Goal: Task Accomplishment & Management: Manage account settings

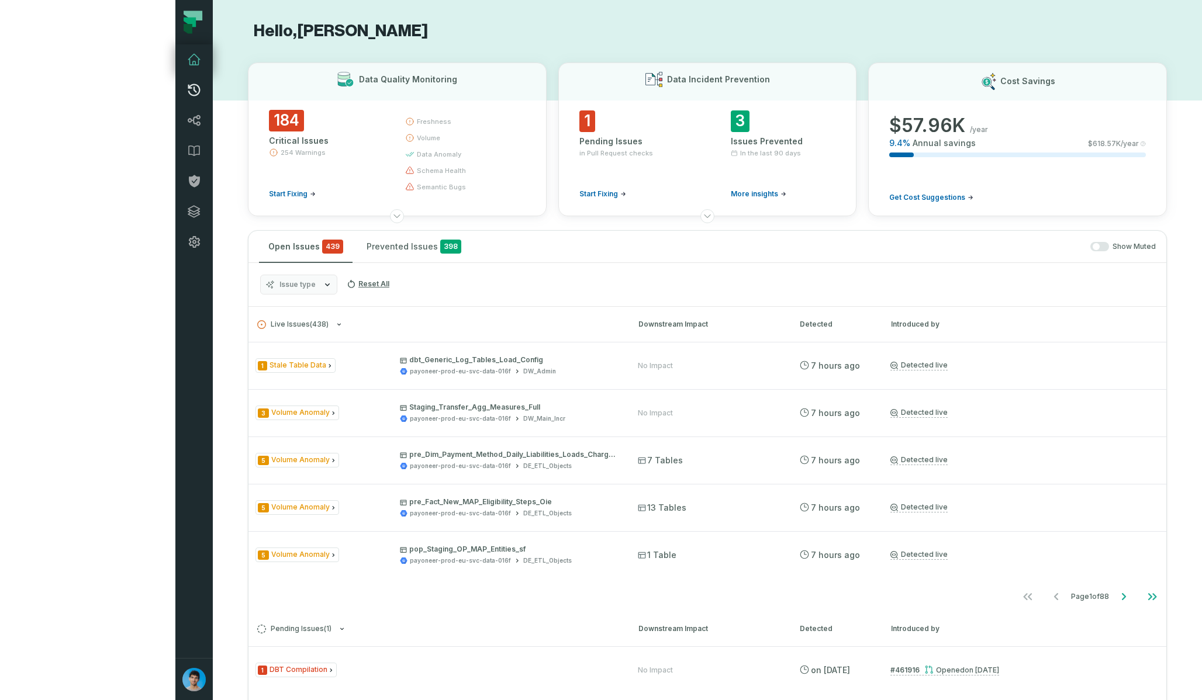
click at [187, 91] on icon at bounding box center [194, 90] width 14 height 14
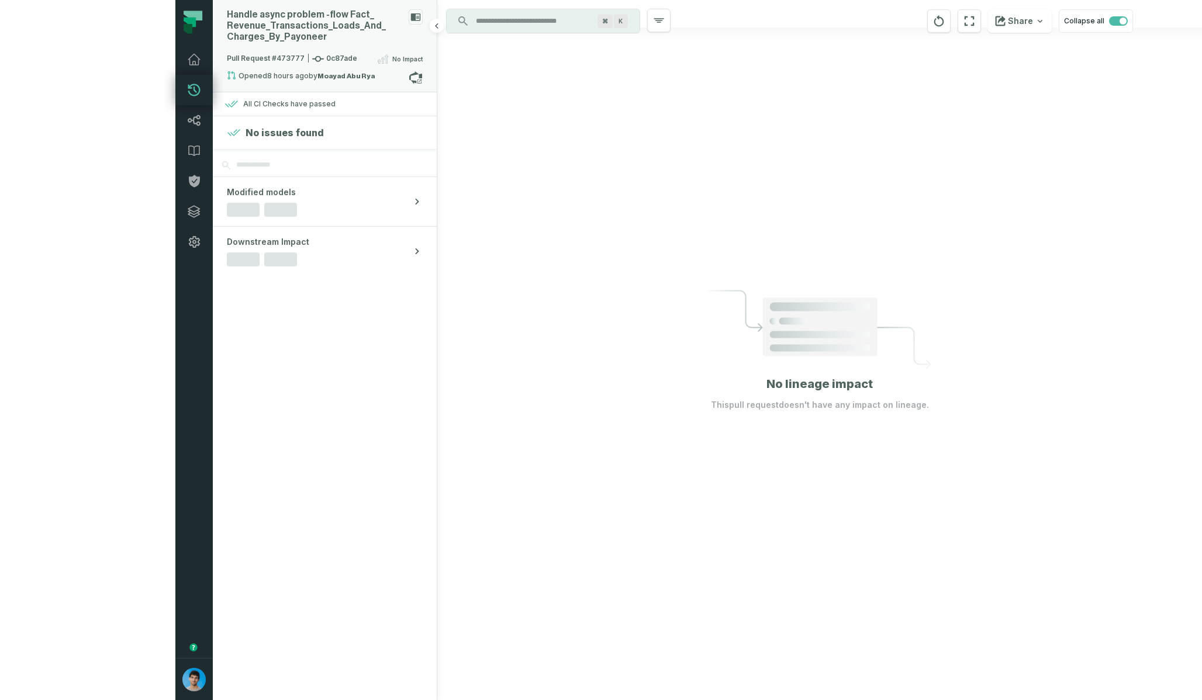
click at [227, 34] on div "Handle async problem - flow Fact_ Revenue_ Transactions_ Loads_ And_ Charges_ B…" at bounding box center [315, 25] width 177 height 33
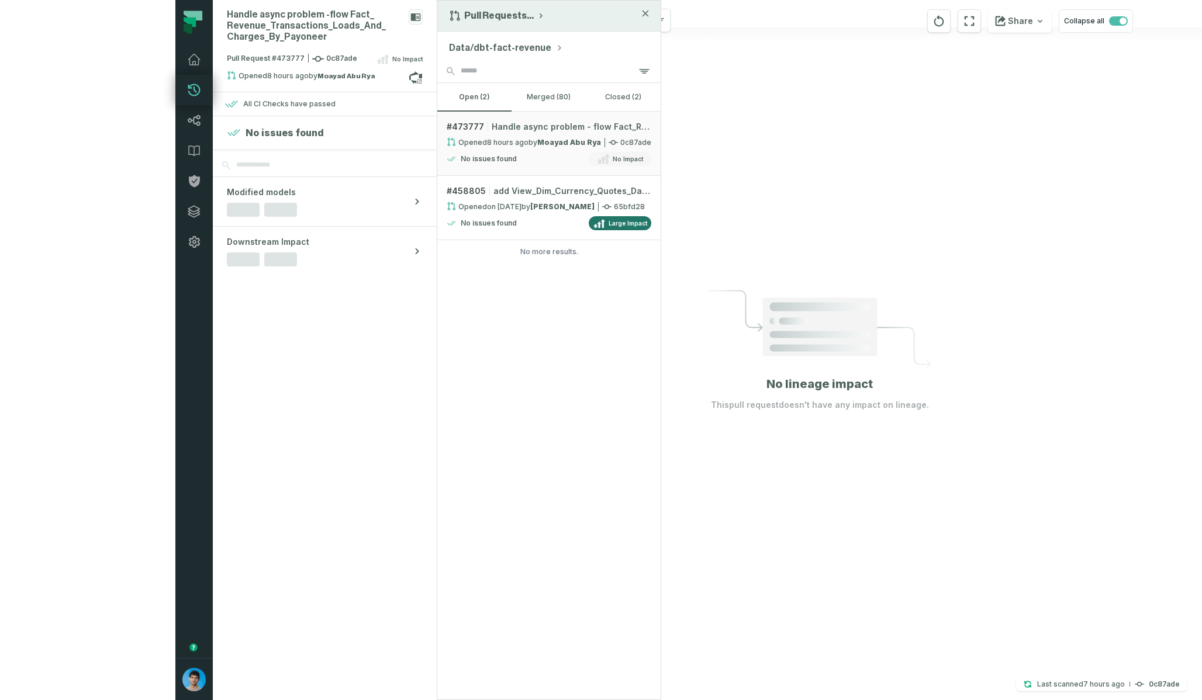
click at [449, 18] on button "Pull Requests ..." at bounding box center [497, 16] width 96 height 12
click at [447, 58] on div "History of Changes" at bounding box center [507, 66] width 120 height 23
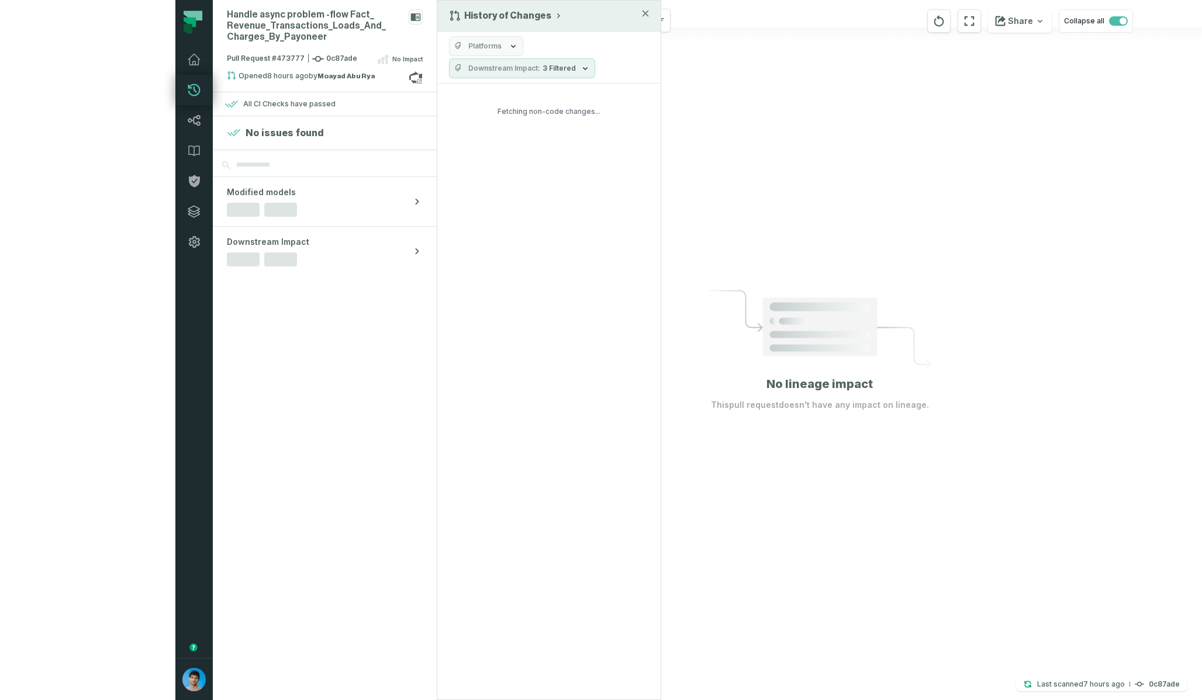
click at [468, 71] on span "Downstream Impact" at bounding box center [504, 68] width 72 height 9
click at [288, 164] on button "No Impact" at bounding box center [285, 162] width 9 height 9
click at [437, 32] on div "Platforms Downstream Impact" at bounding box center [548, 47] width 223 height 30
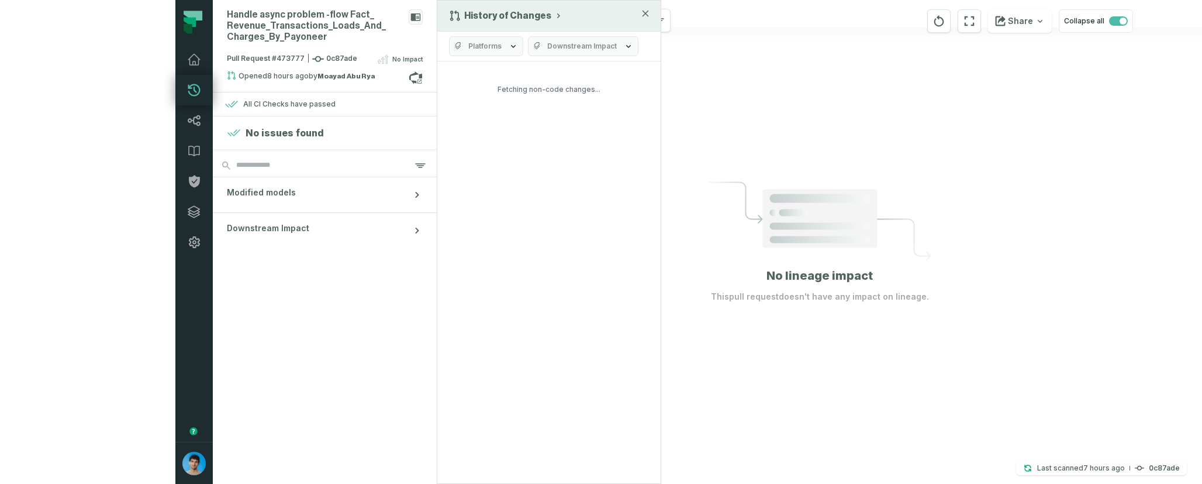
click at [509, 42] on icon "button" at bounding box center [513, 46] width 9 height 9
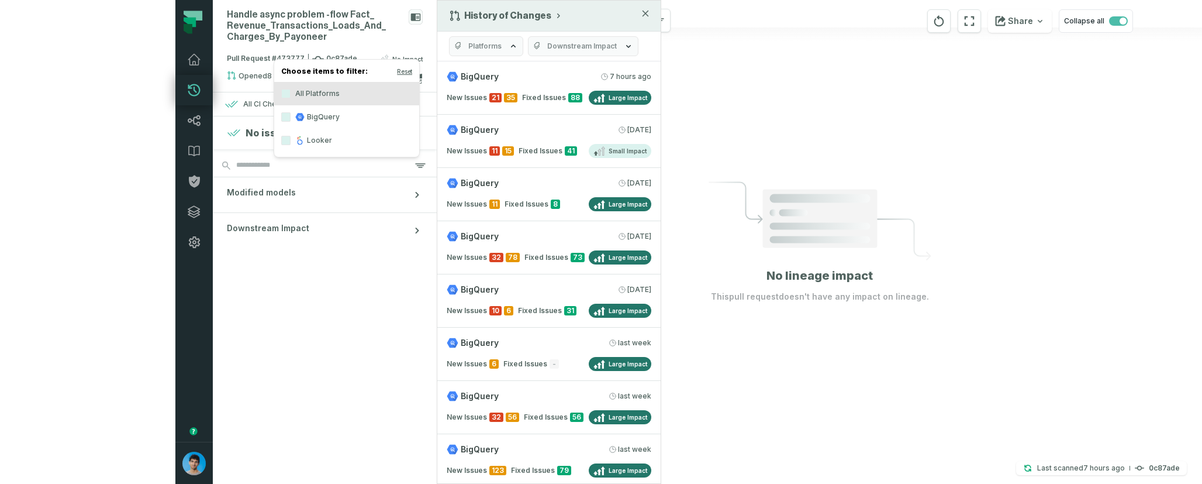
click at [509, 45] on icon "button" at bounding box center [513, 46] width 9 height 9
click at [449, 36] on button "Platforms" at bounding box center [486, 46] width 74 height 20
click at [472, 41] on div "Platforms Downstream Impact" at bounding box center [548, 47] width 223 height 30
click at [643, 16] on icon "button" at bounding box center [645, 13] width 5 height 5
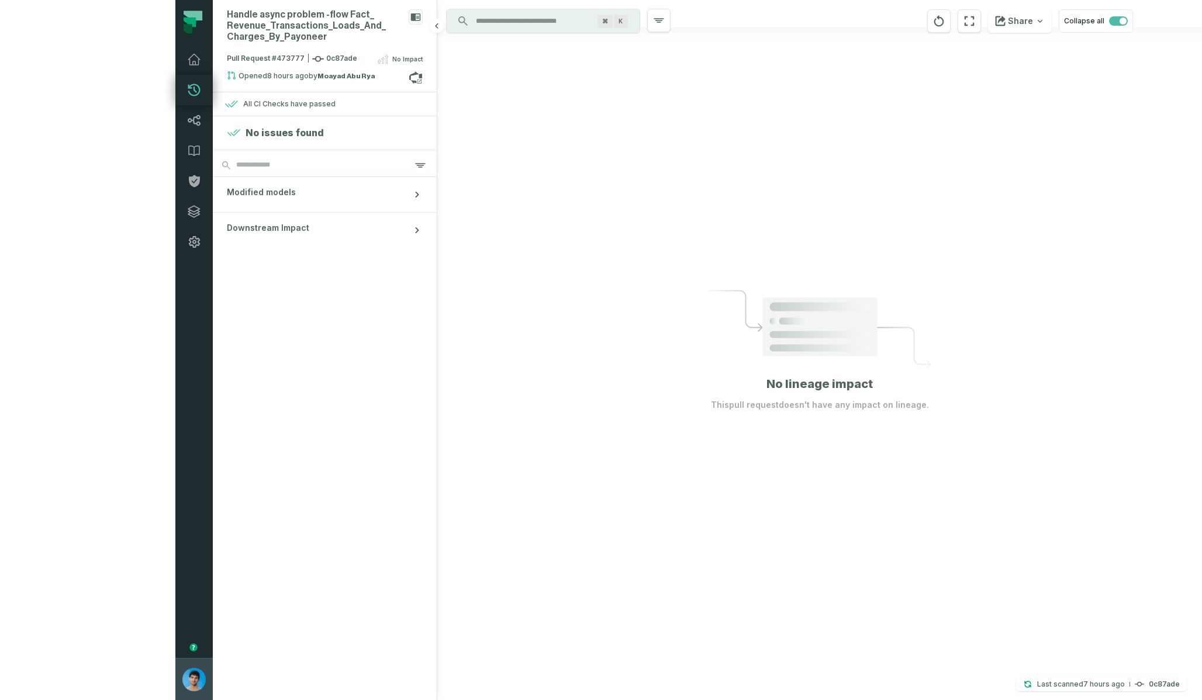
click at [182, 679] on img "button" at bounding box center [193, 679] width 23 height 23
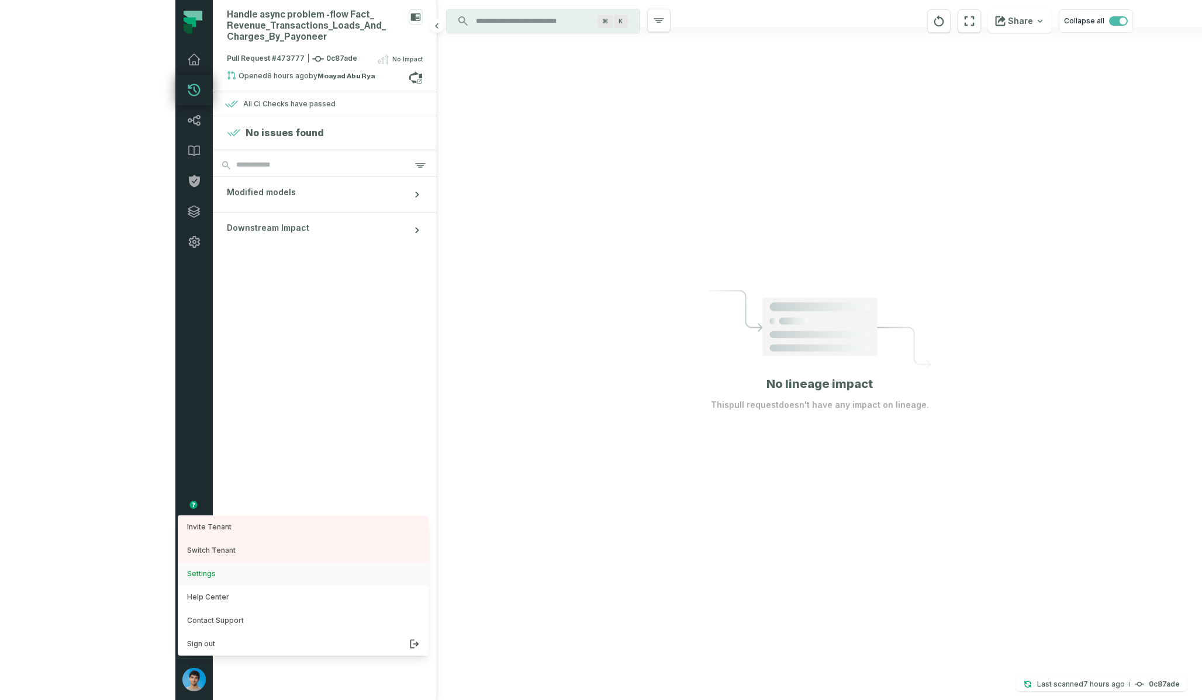
click at [178, 574] on button "Settings" at bounding box center [303, 573] width 251 height 23
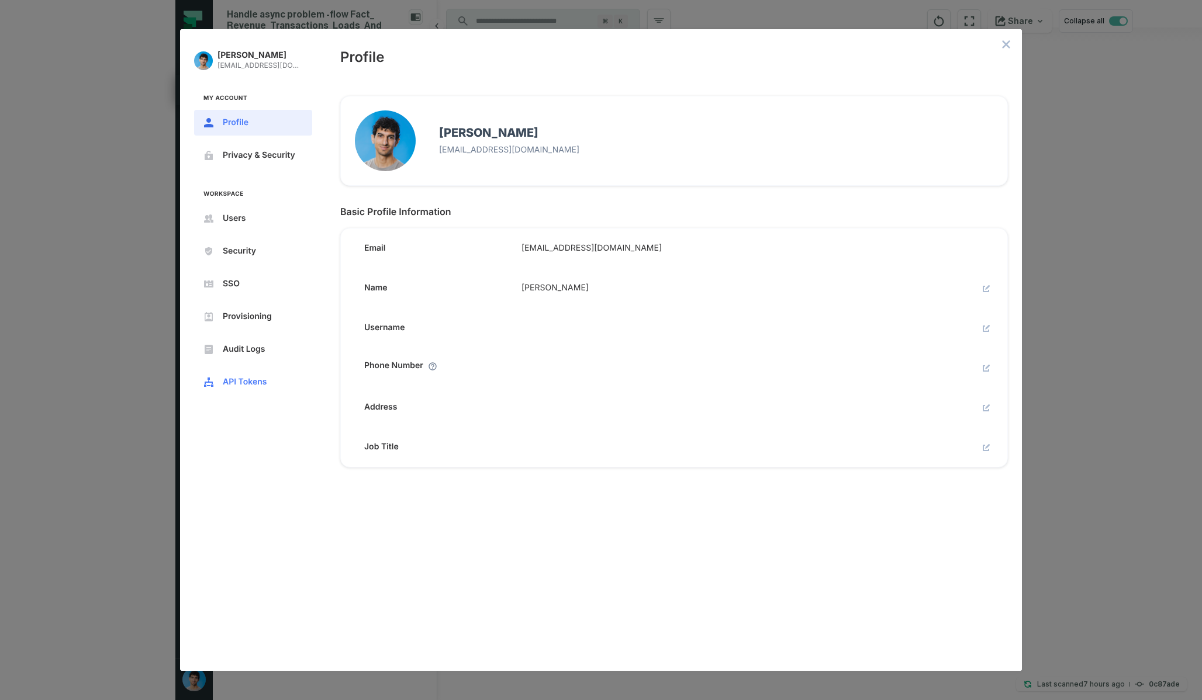
click at [245, 381] on span "API Tokens" at bounding box center [263, 382] width 80 height 9
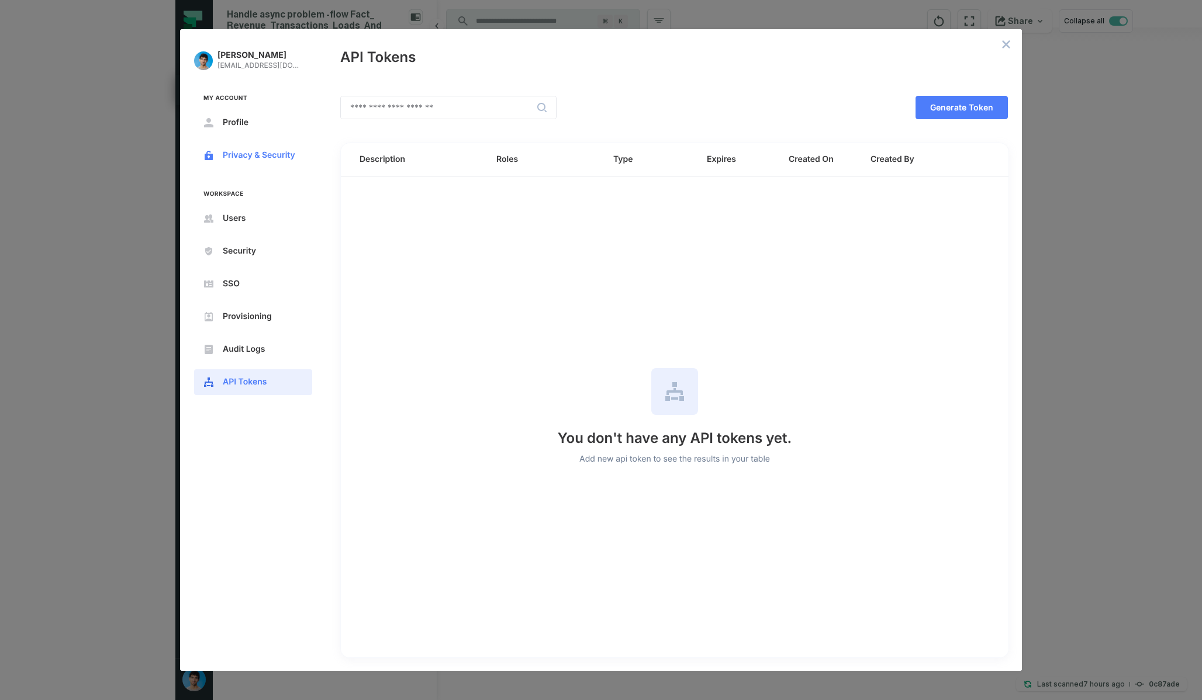
click at [276, 156] on span "Privacy & Security" at bounding box center [263, 155] width 80 height 9
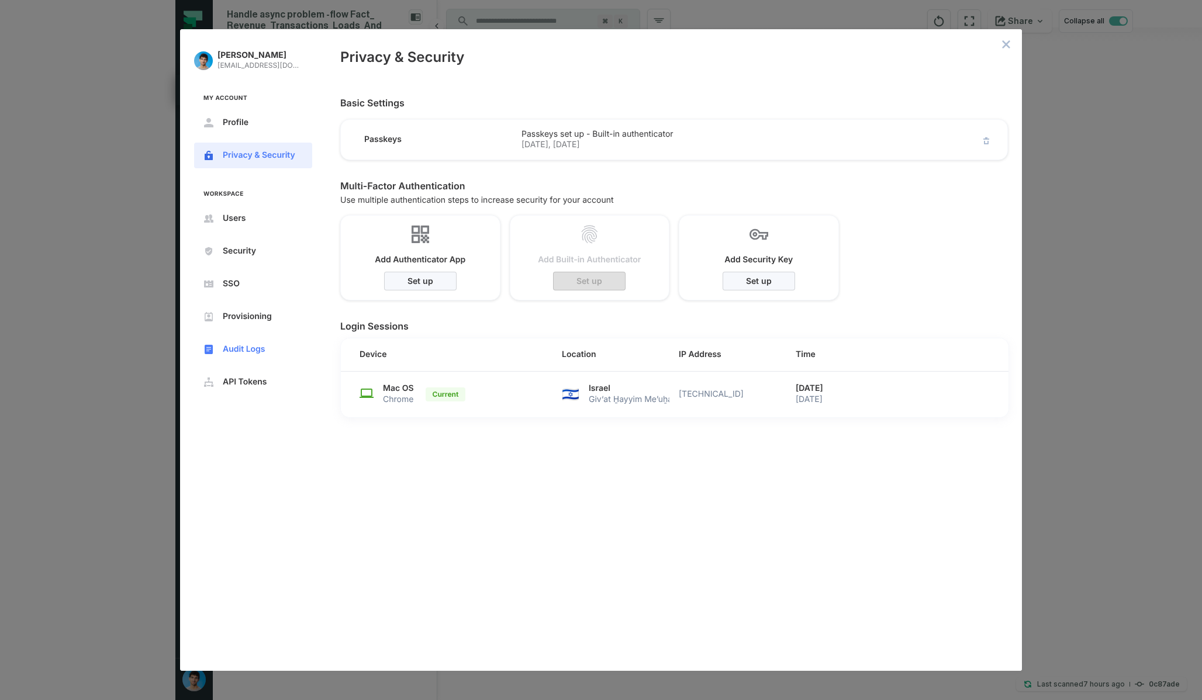
click at [244, 357] on button "Audit Logs" at bounding box center [253, 350] width 118 height 26
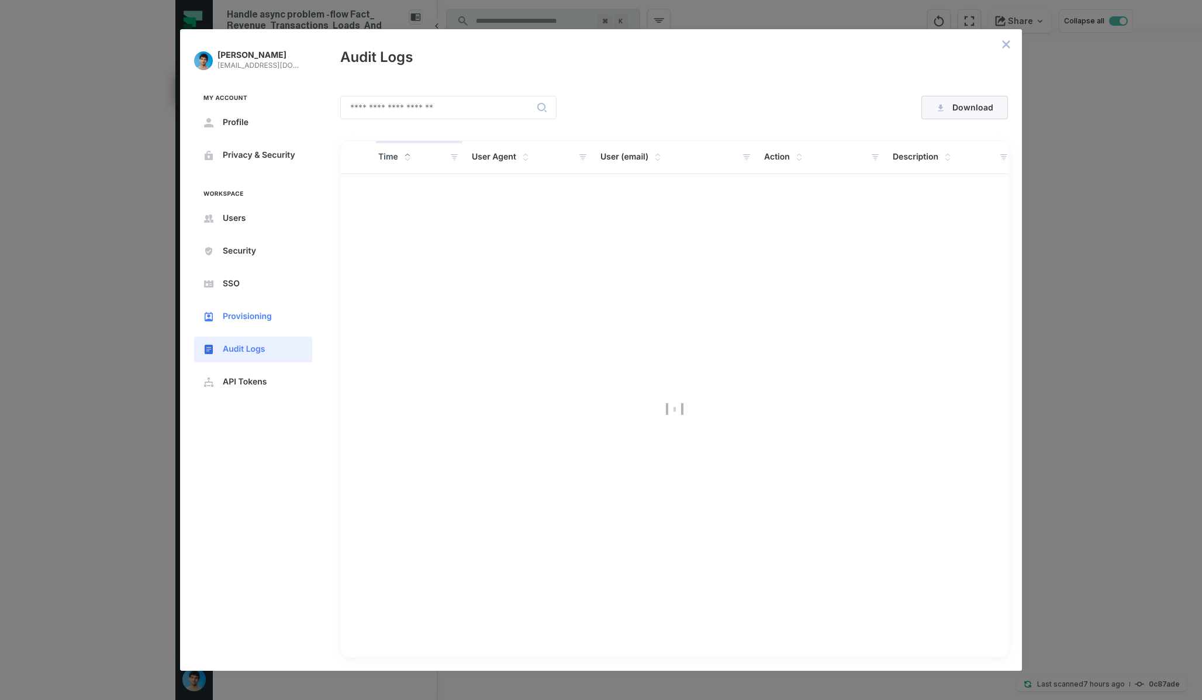
click at [244, 312] on span "Provisioning" at bounding box center [263, 316] width 80 height 9
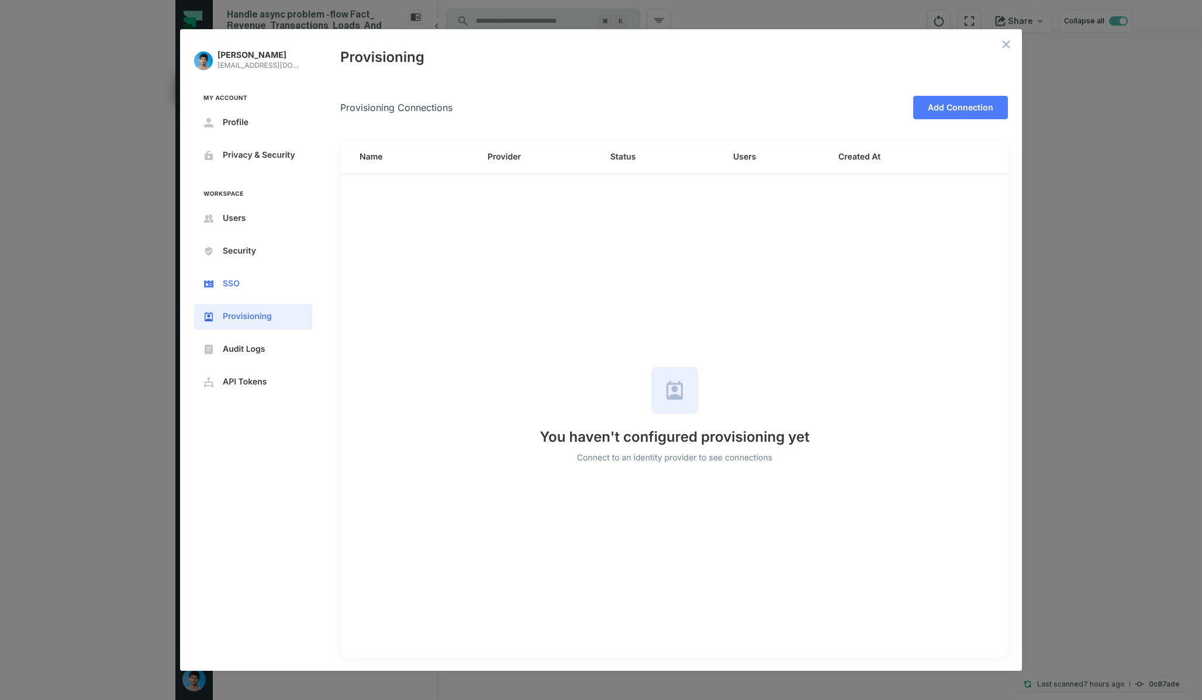
click at [246, 286] on span "SSO" at bounding box center [263, 283] width 80 height 9
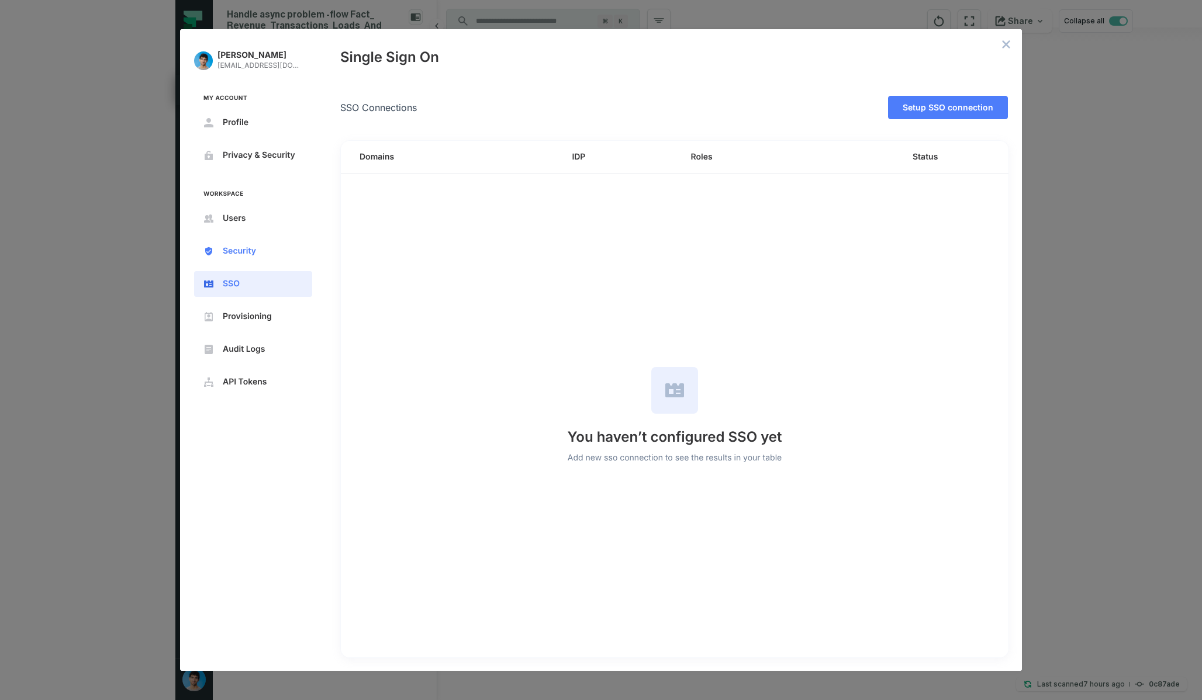
click at [256, 255] on button "Security" at bounding box center [253, 252] width 118 height 26
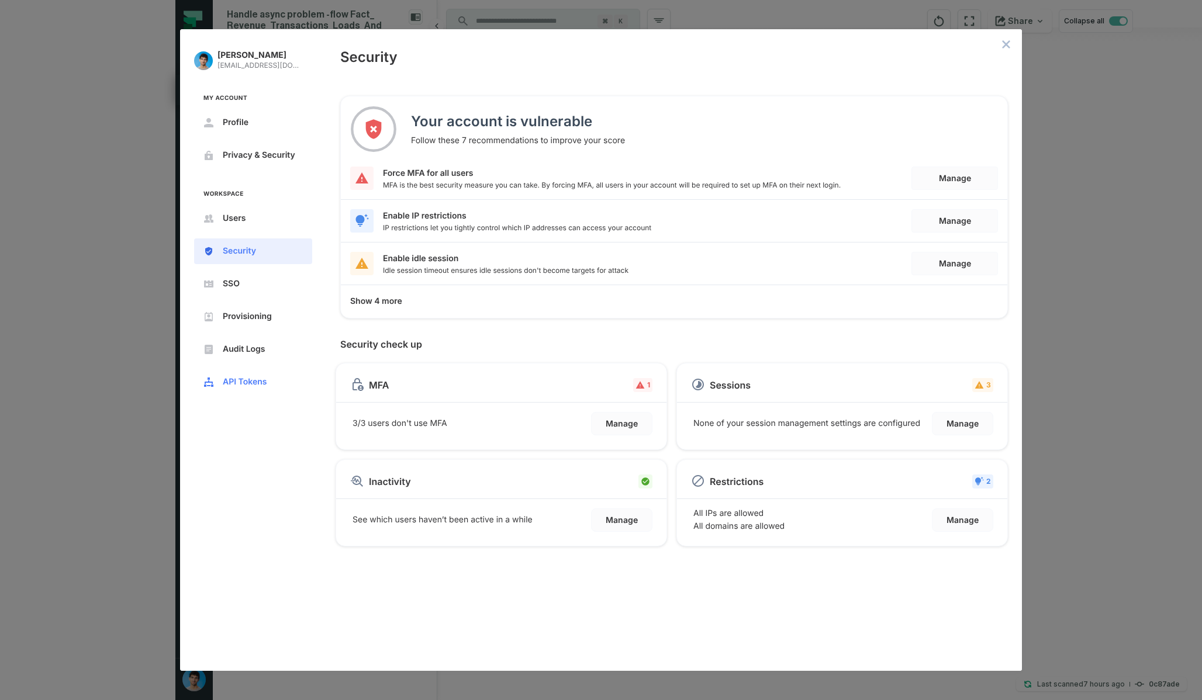
click at [236, 375] on button "API Tokens" at bounding box center [253, 382] width 118 height 26
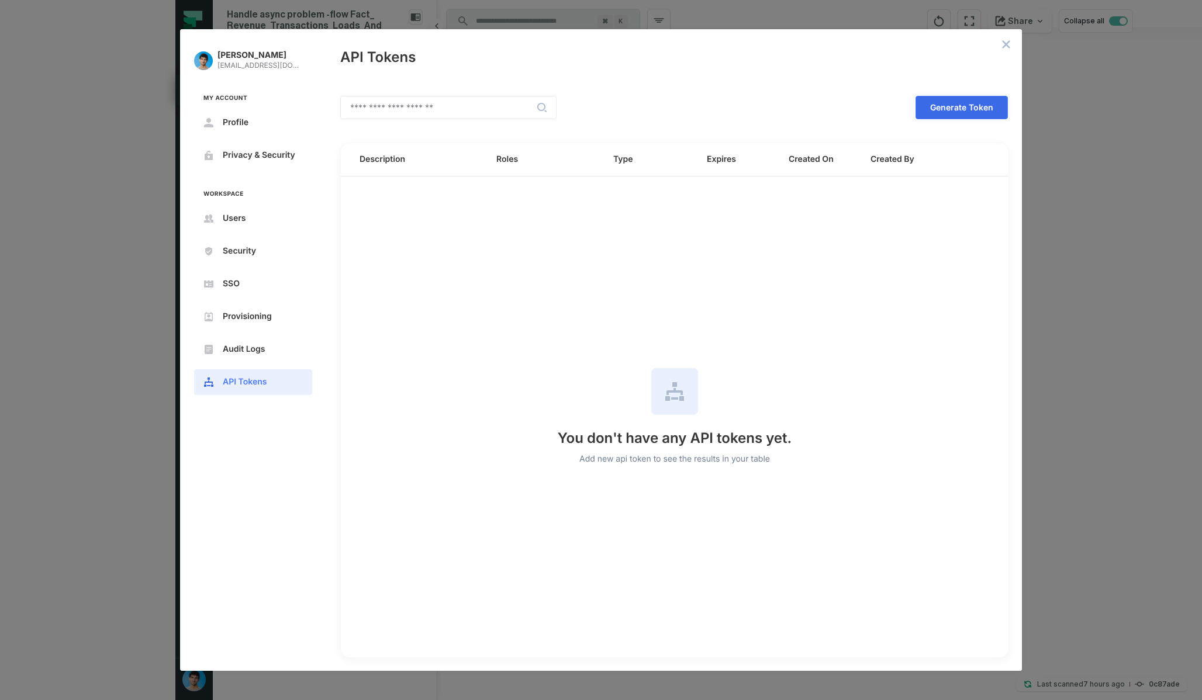
click at [941, 113] on button "Generate Token" at bounding box center [962, 107] width 92 height 23
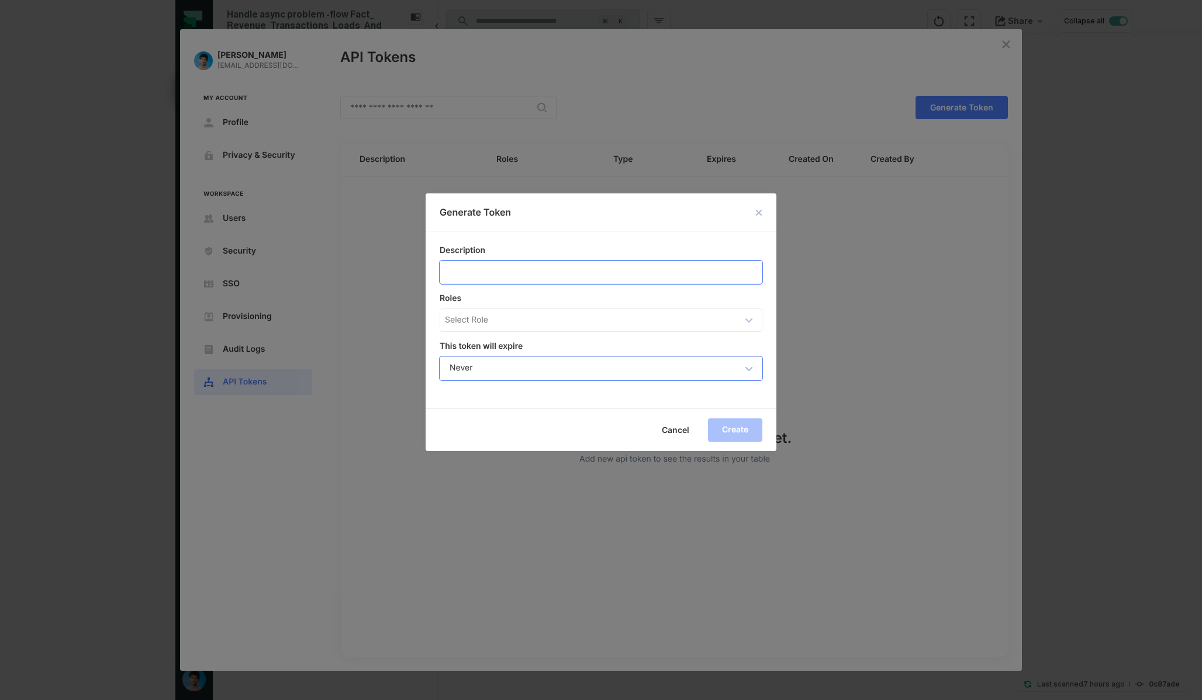
click at [657, 367] on div "Never" at bounding box center [602, 368] width 324 height 22
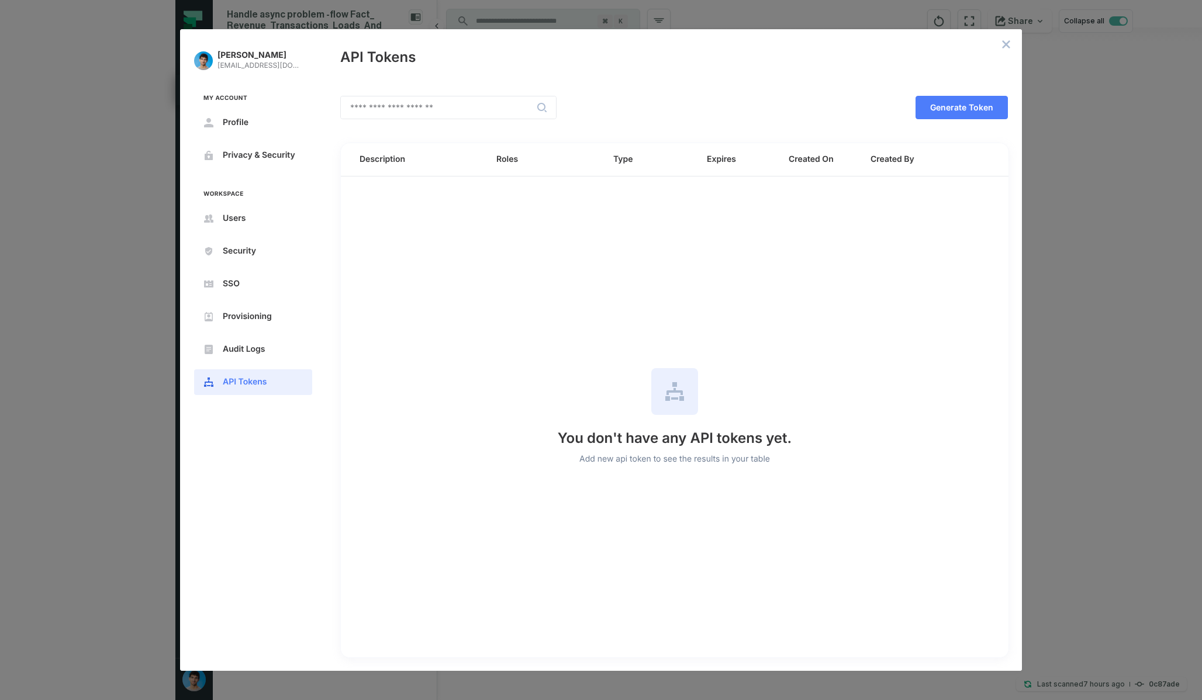
click at [1007, 51] on button "close admin-box" at bounding box center [1006, 44] width 16 height 16
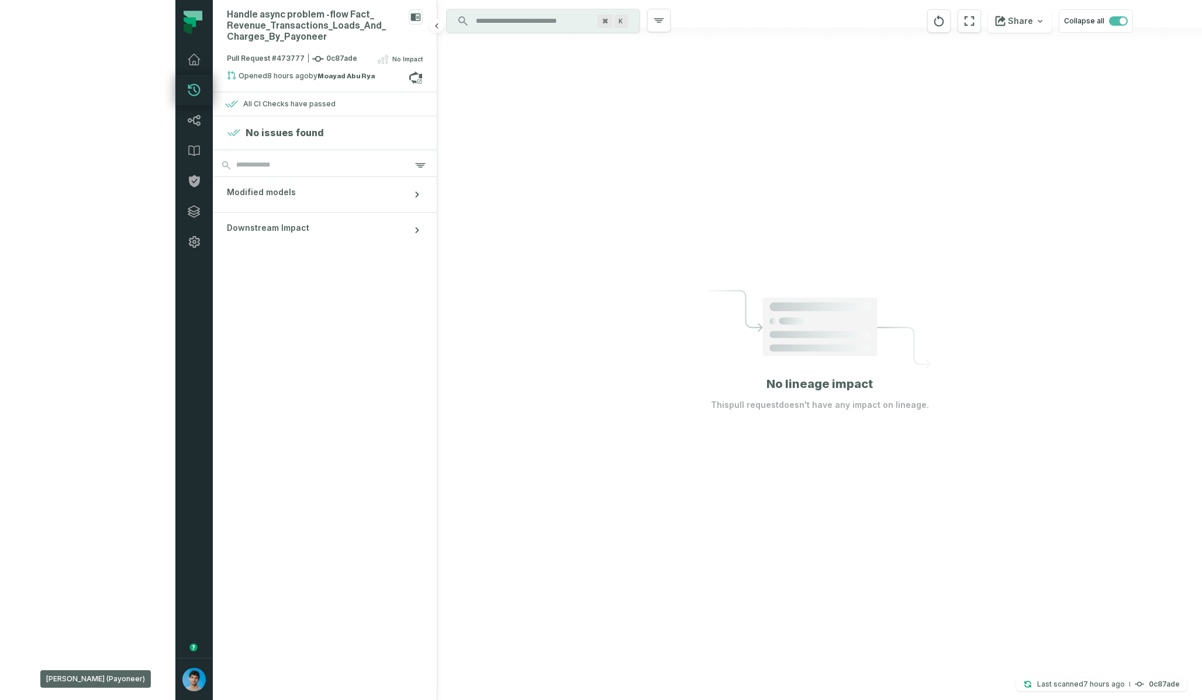
click at [962, 153] on div at bounding box center [819, 350] width 765 height 700
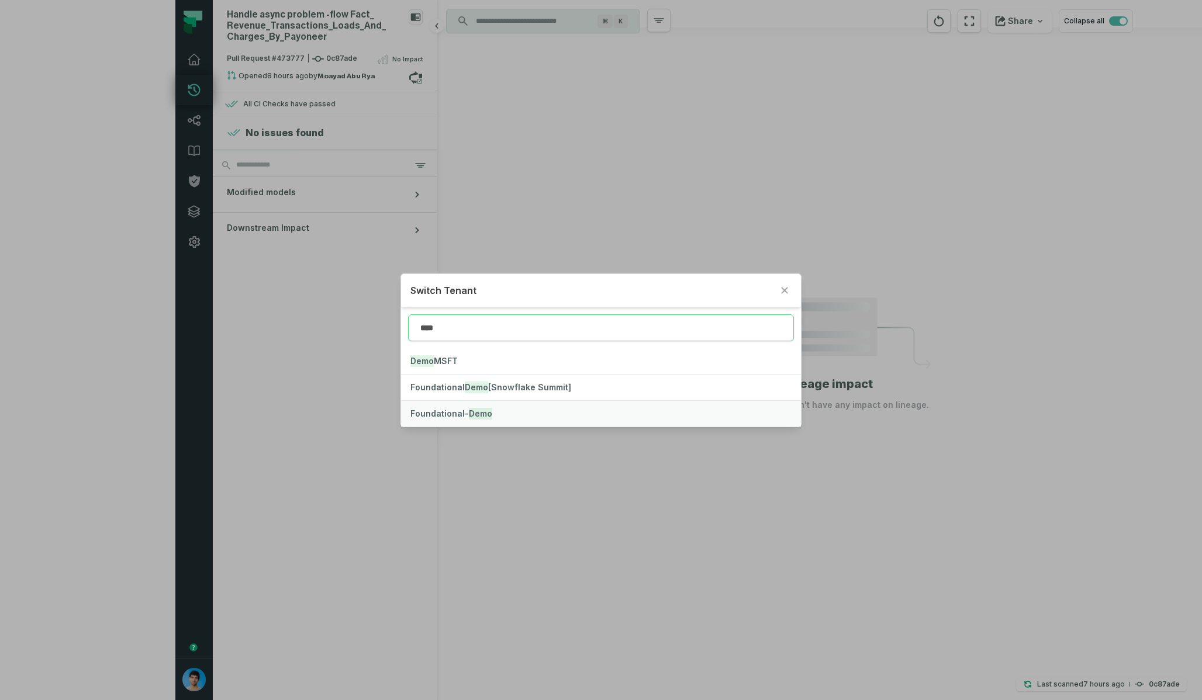
type input "****"
click at [586, 413] on button "Foundational- Demo" at bounding box center [600, 414] width 399 height 26
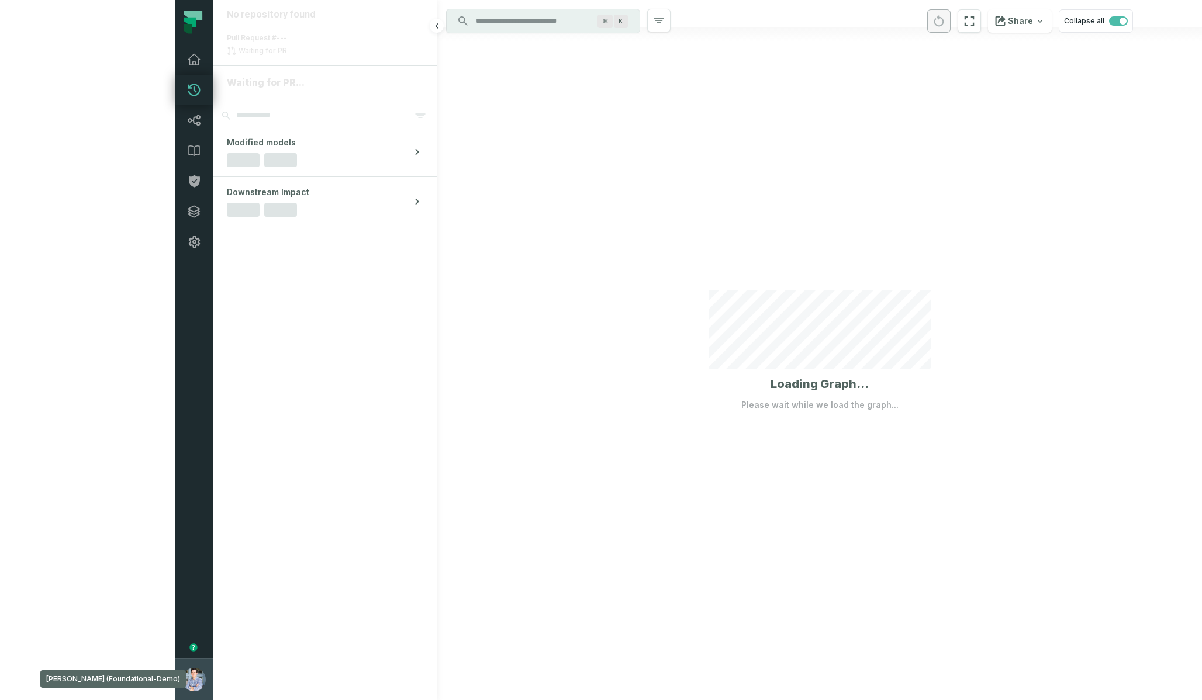
click at [175, 688] on button "Alon Nafta (Foundational-Demo) alon@foundational.io" at bounding box center [193, 679] width 37 height 42
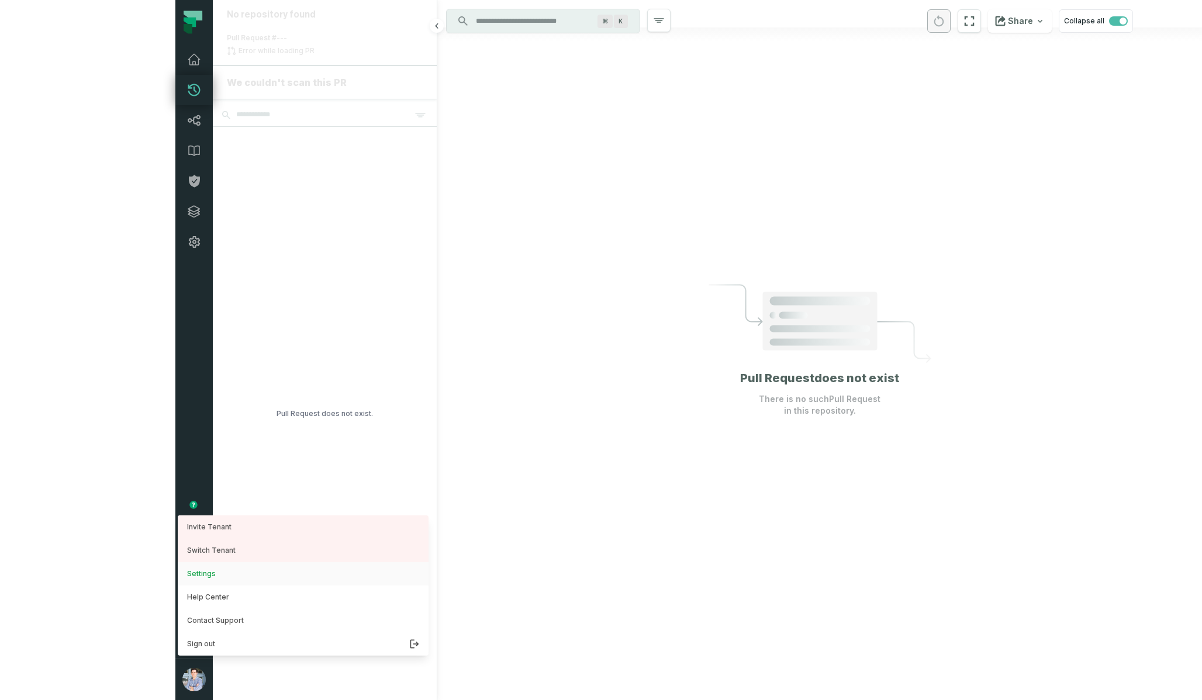
click at [178, 578] on button "Settings" at bounding box center [303, 573] width 251 height 23
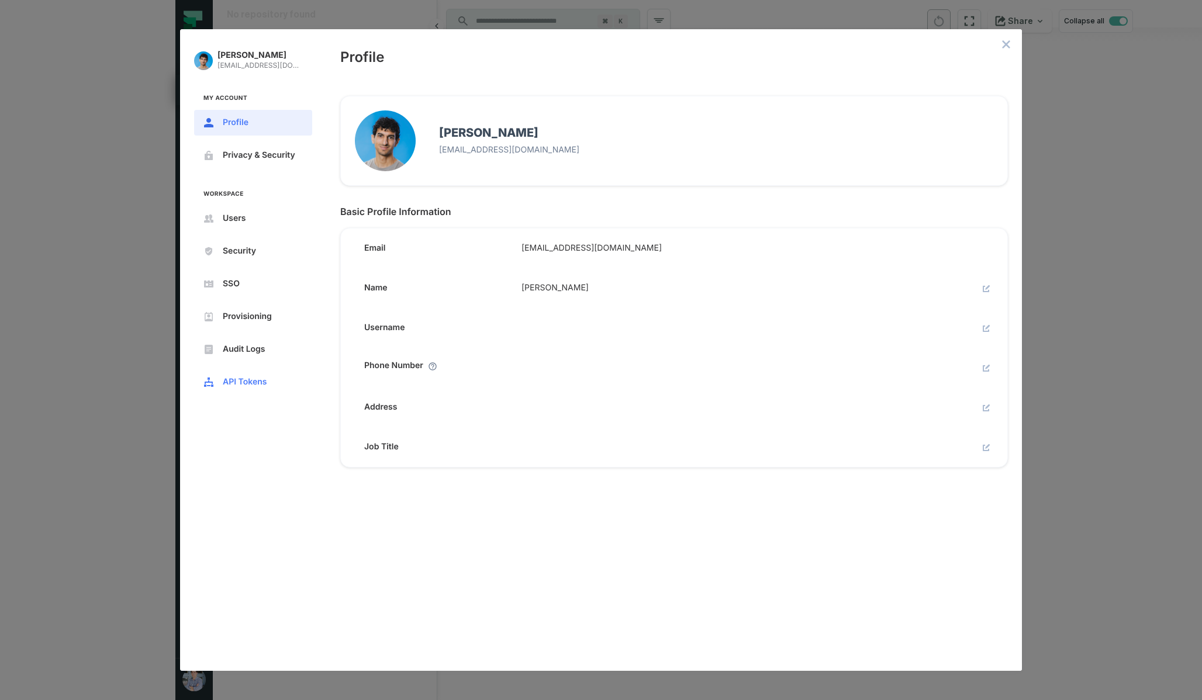
click at [247, 375] on button "API Tokens" at bounding box center [253, 382] width 118 height 26
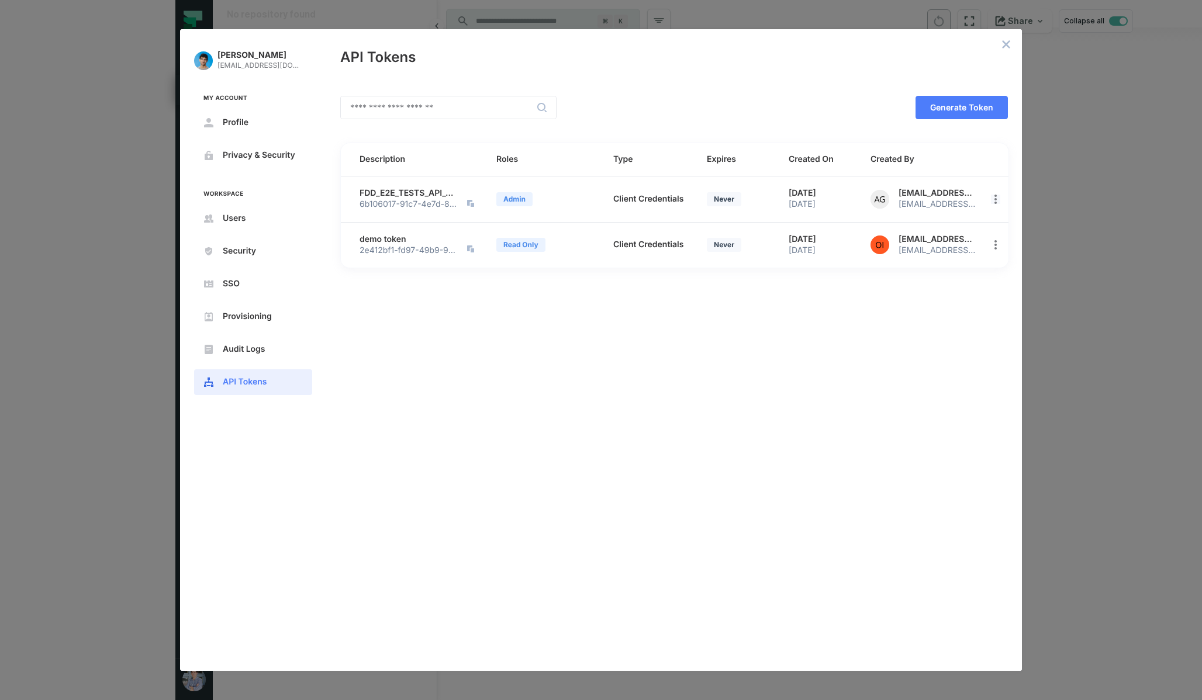
click at [994, 199] on icon "open options" at bounding box center [995, 199] width 2 height 9
drag, startPoint x: 790, startPoint y: 194, endPoint x: 776, endPoint y: 196, distance: 13.8
click at [776, 196] on tr "FDD_E2E_TESTS_API_TOKEN_MCP 6b106017-91c7-4e7d-8037-4a514d0e5e21 Admin Client C…" at bounding box center [679, 200] width 677 height 46
click at [621, 199] on span "Client Credentials" at bounding box center [648, 199] width 70 height 11
click at [0, 0] on span "Generate Token" at bounding box center [0, 0] width 0 height 0
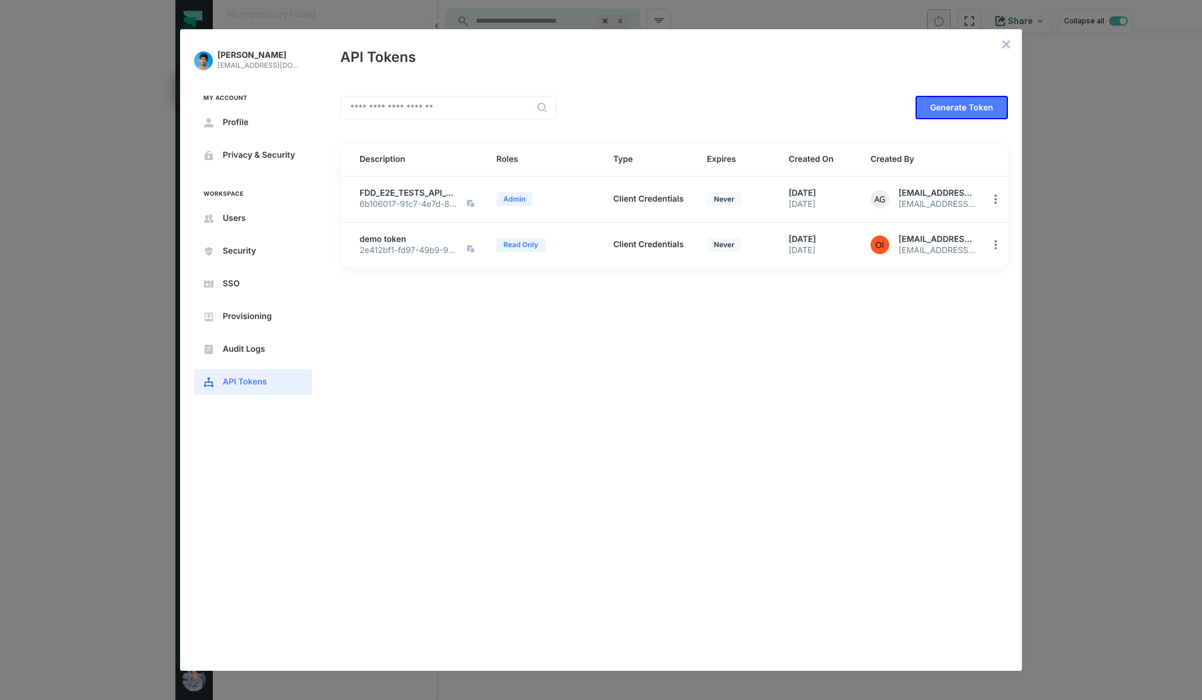
click at [1006, 43] on icon "close admin-box" at bounding box center [1007, 45] width 8 height 8
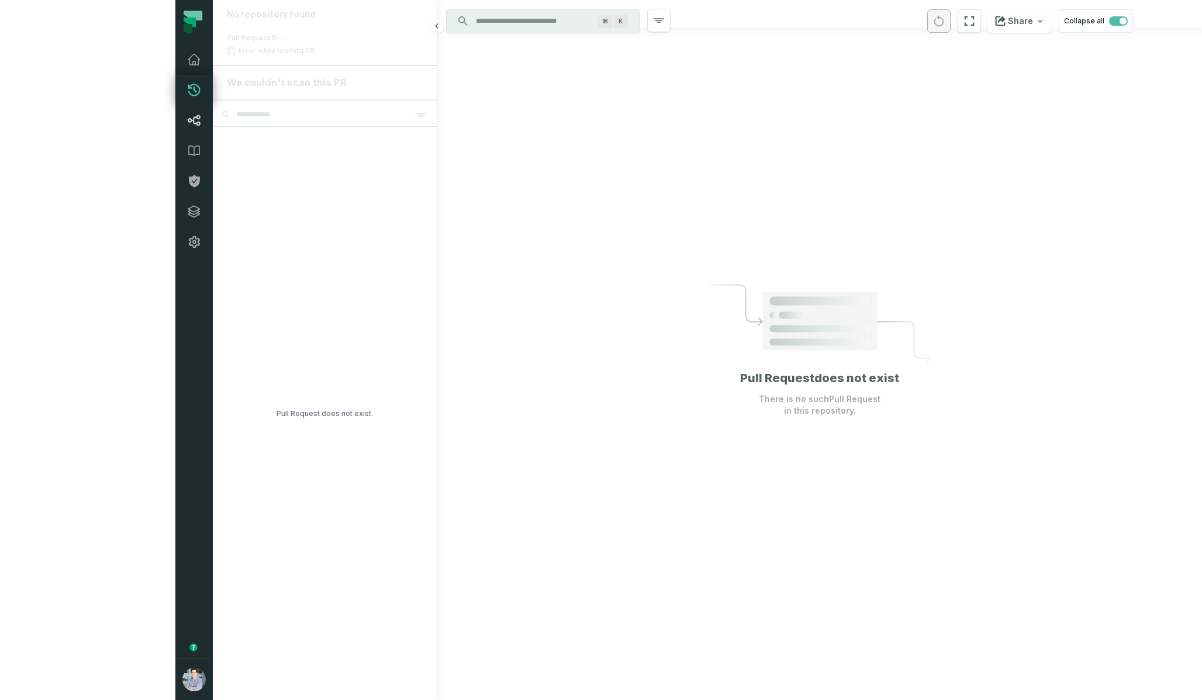
click at [187, 126] on icon at bounding box center [194, 120] width 14 height 14
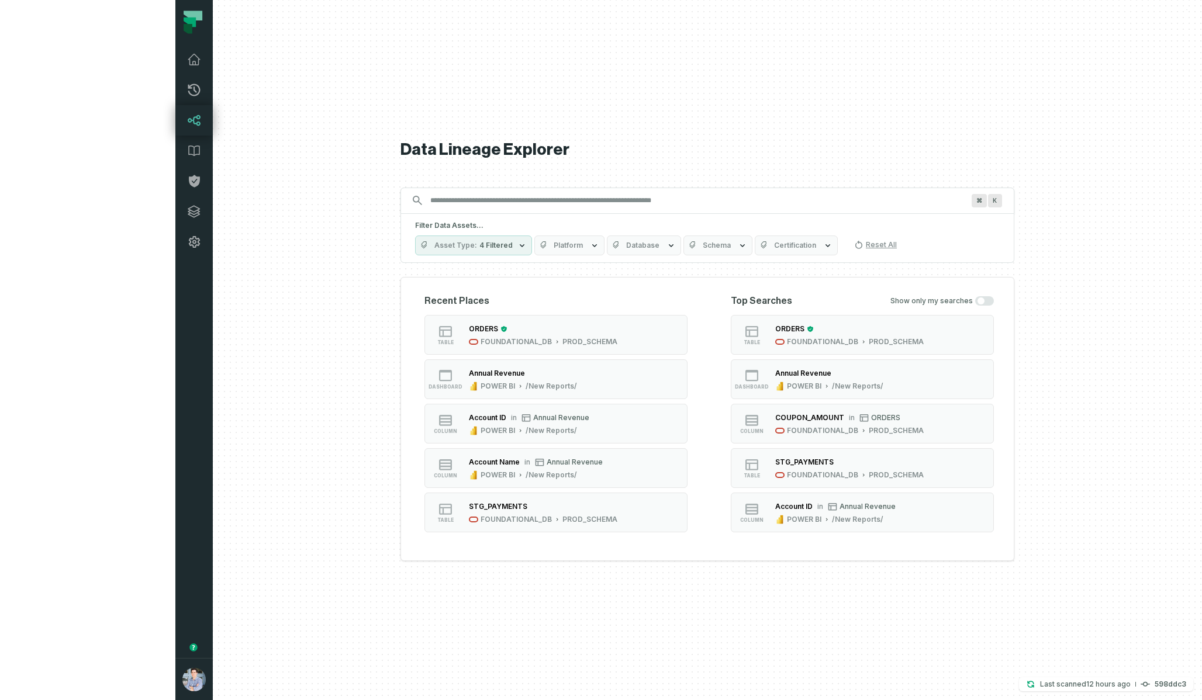
click at [579, 204] on input "Discovery Provider cmdk menu" at bounding box center [696, 200] width 547 height 19
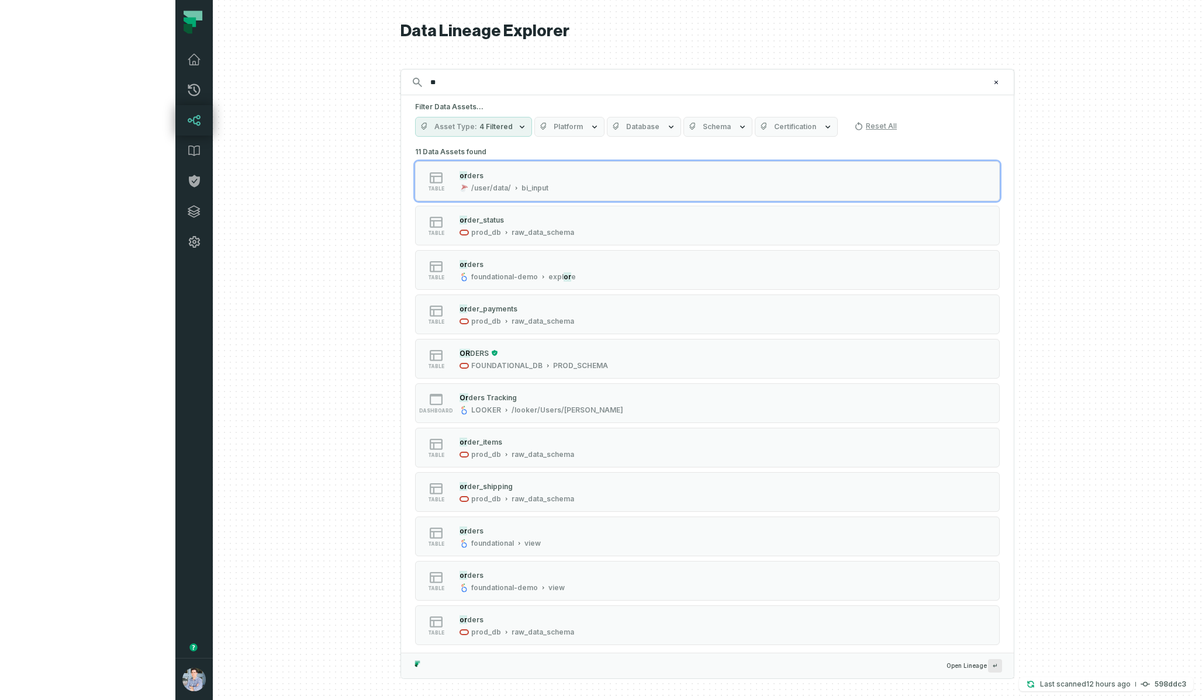
type input "*"
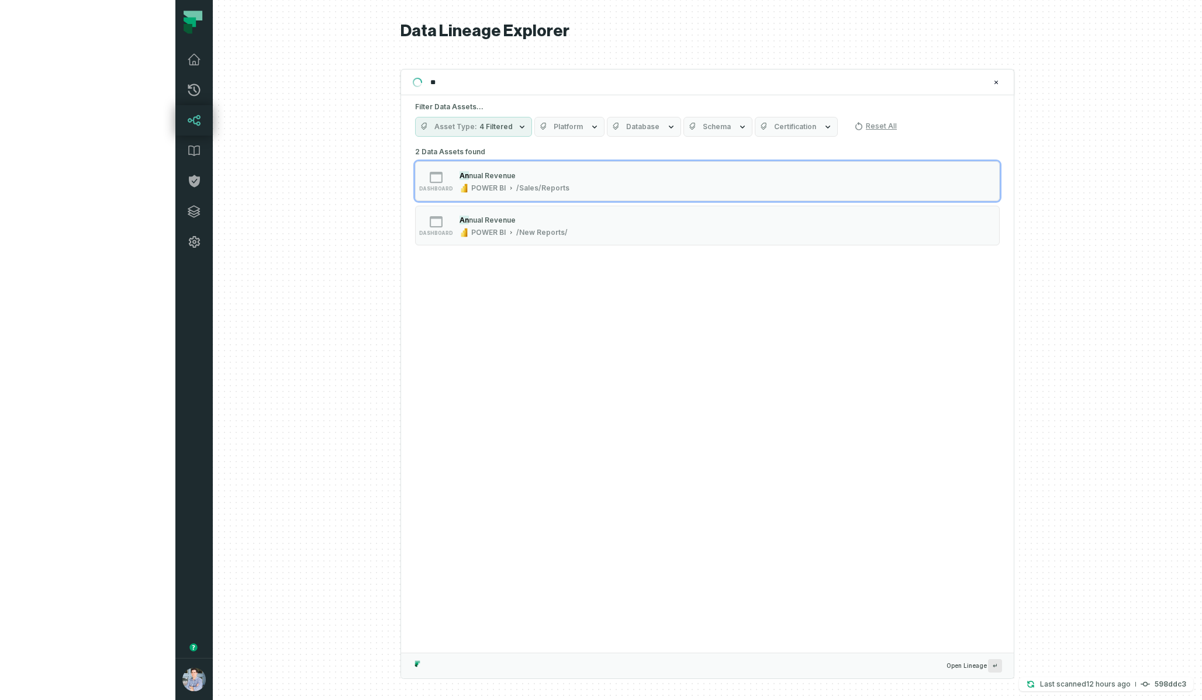
type input "*"
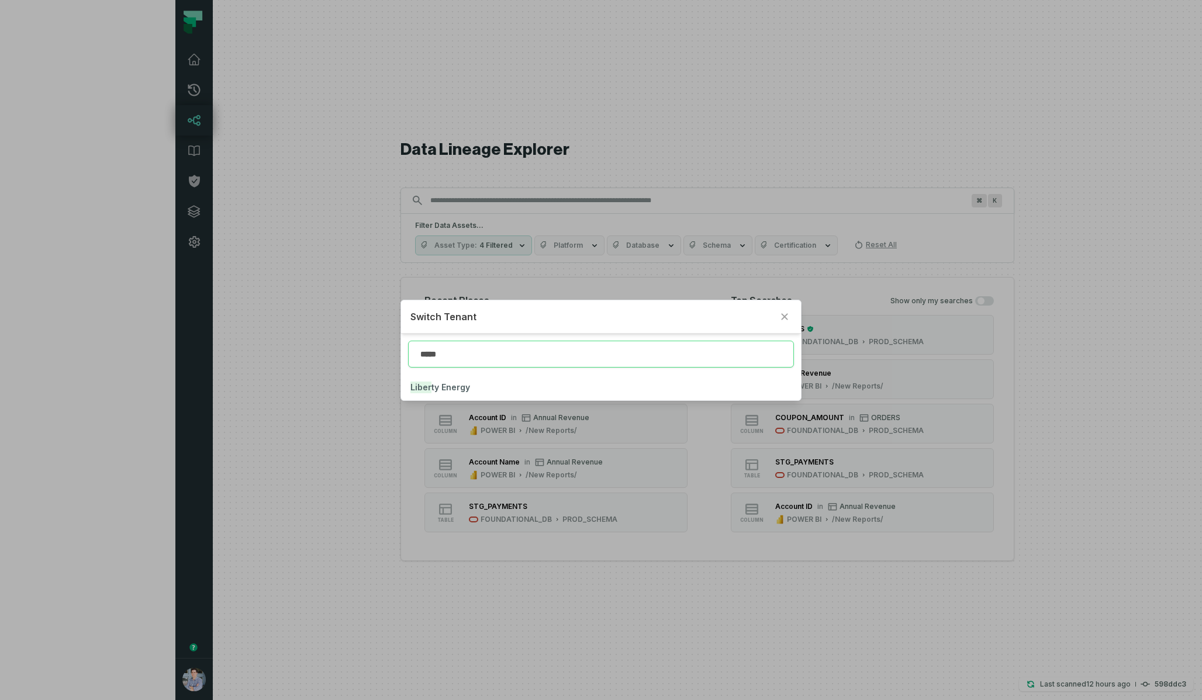
type input "*****"
click button "Liber ty Energy" at bounding box center [600, 388] width 399 height 26
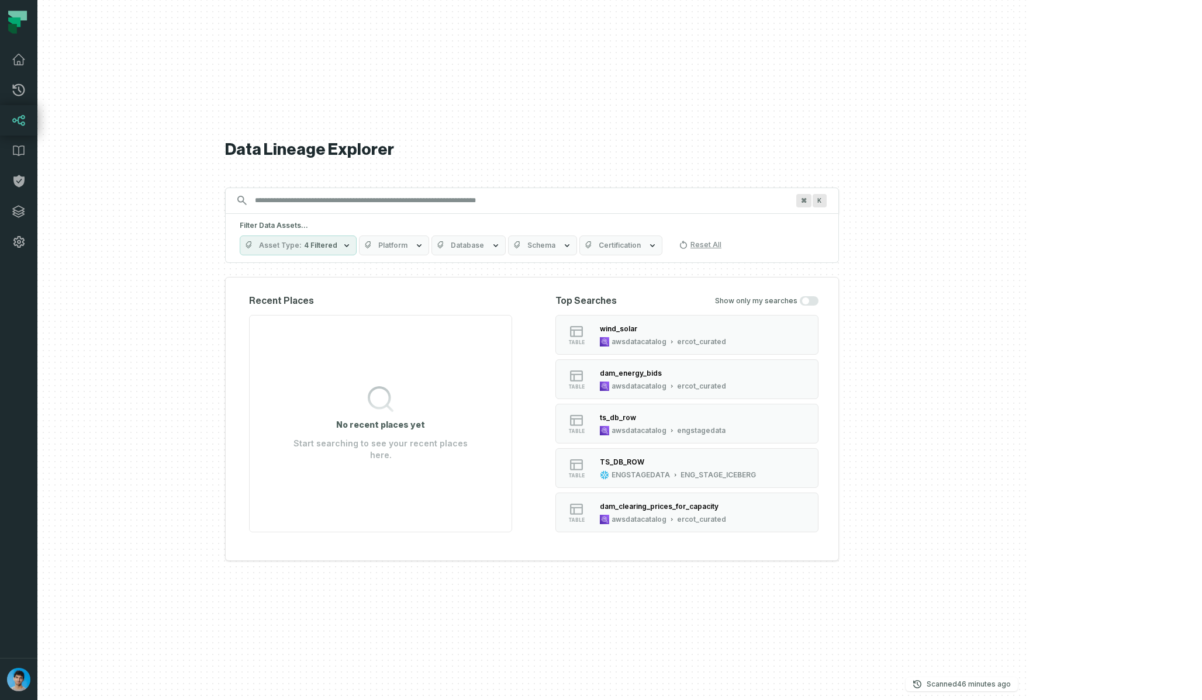
click at [519, 200] on input "Discovery Provider cmdk menu" at bounding box center [521, 200] width 547 height 19
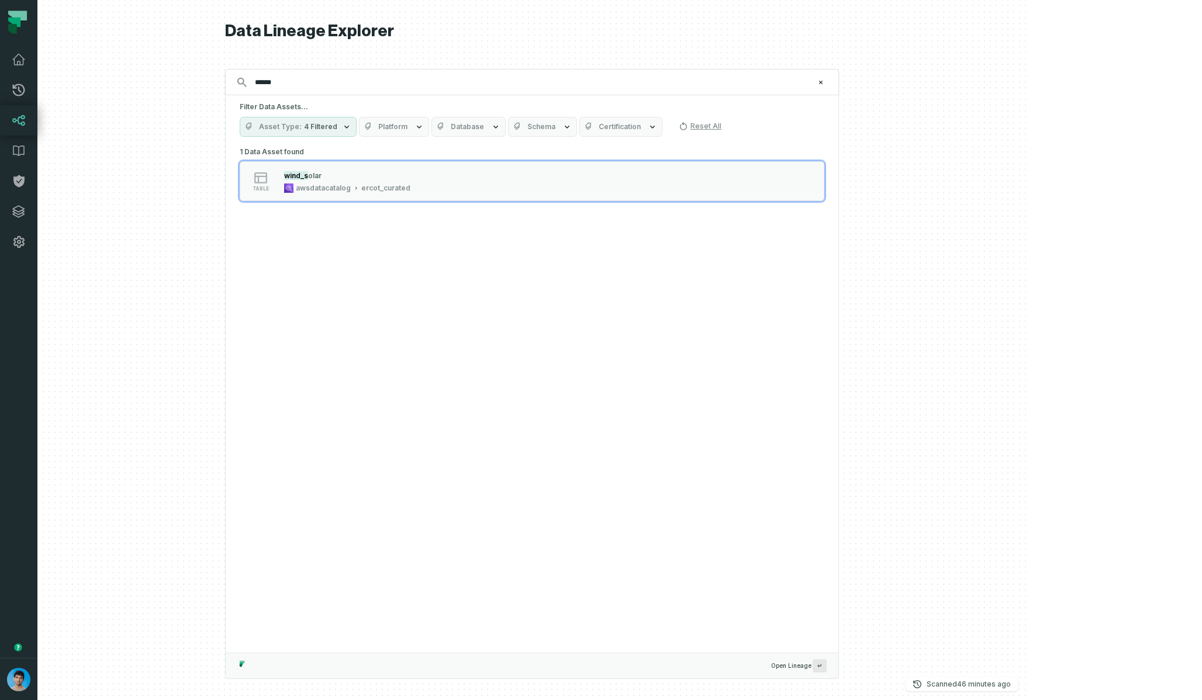
type input "*****"
type input "**********"
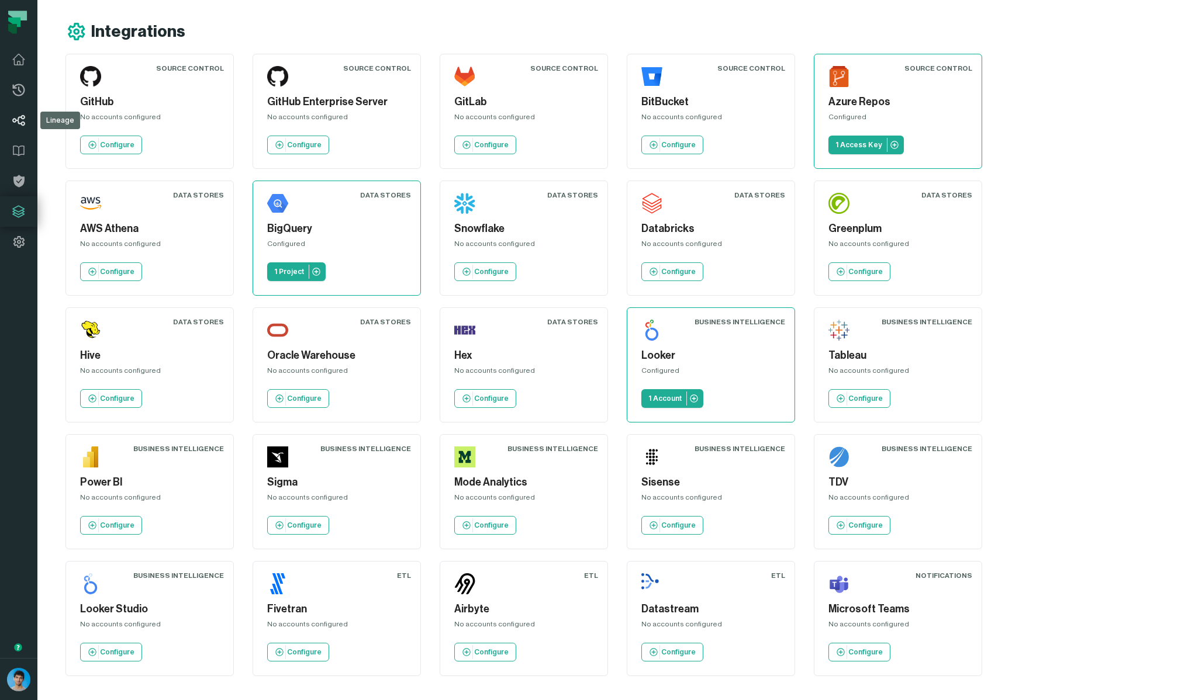
click at [12, 122] on icon at bounding box center [19, 120] width 14 height 14
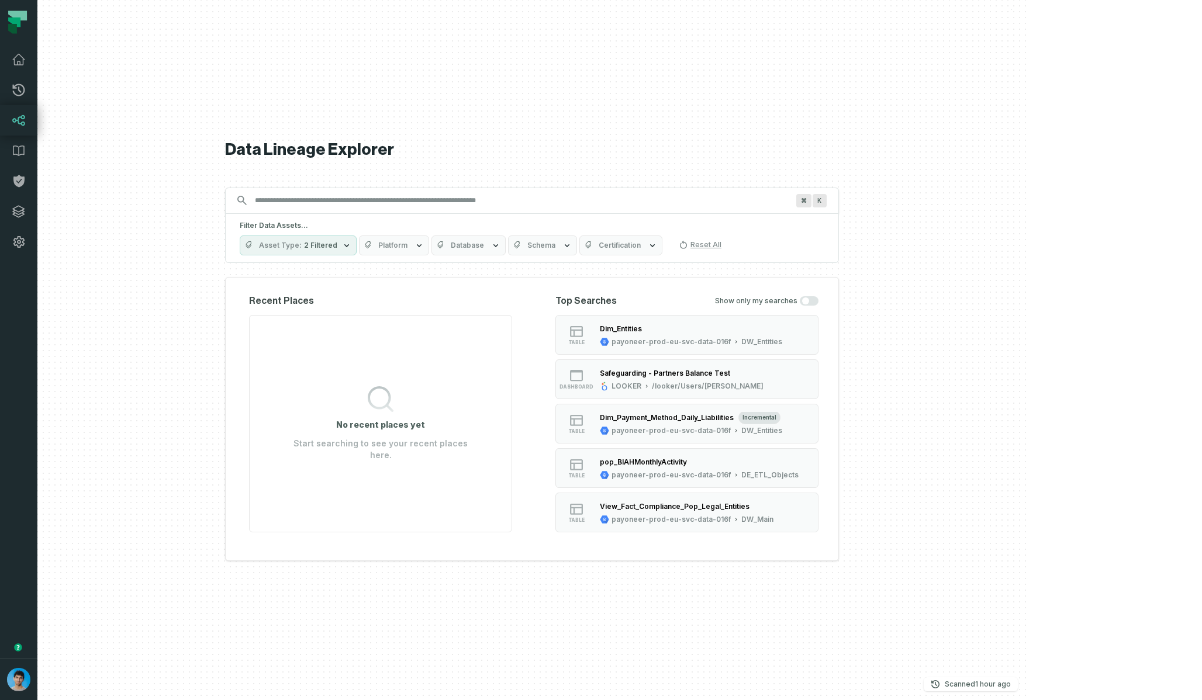
click at [407, 245] on span "Platform" at bounding box center [392, 245] width 29 height 9
click at [456, 317] on button "Bigquery" at bounding box center [454, 316] width 9 height 9
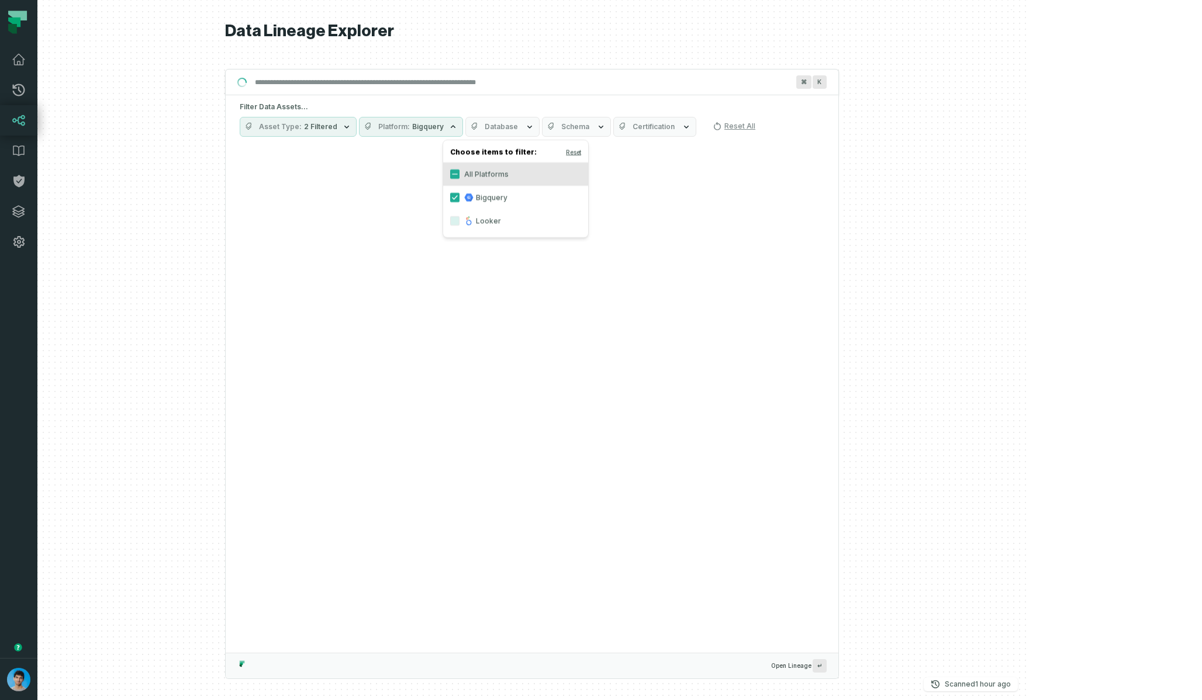
click at [499, 68] on div "Data Lineage Explorer Search for assets across the organization ⌘ K Filter Data…" at bounding box center [532, 350] width 614 height 700
click at [496, 81] on input "Discovery Provider cmdk menu" at bounding box center [521, 82] width 547 height 19
click at [463, 126] on button "Platform Bigquery" at bounding box center [411, 127] width 104 height 20
click at [485, 191] on label "Bigquery" at bounding box center [515, 197] width 145 height 23
click at [460, 193] on button "Bigquery" at bounding box center [454, 197] width 9 height 9
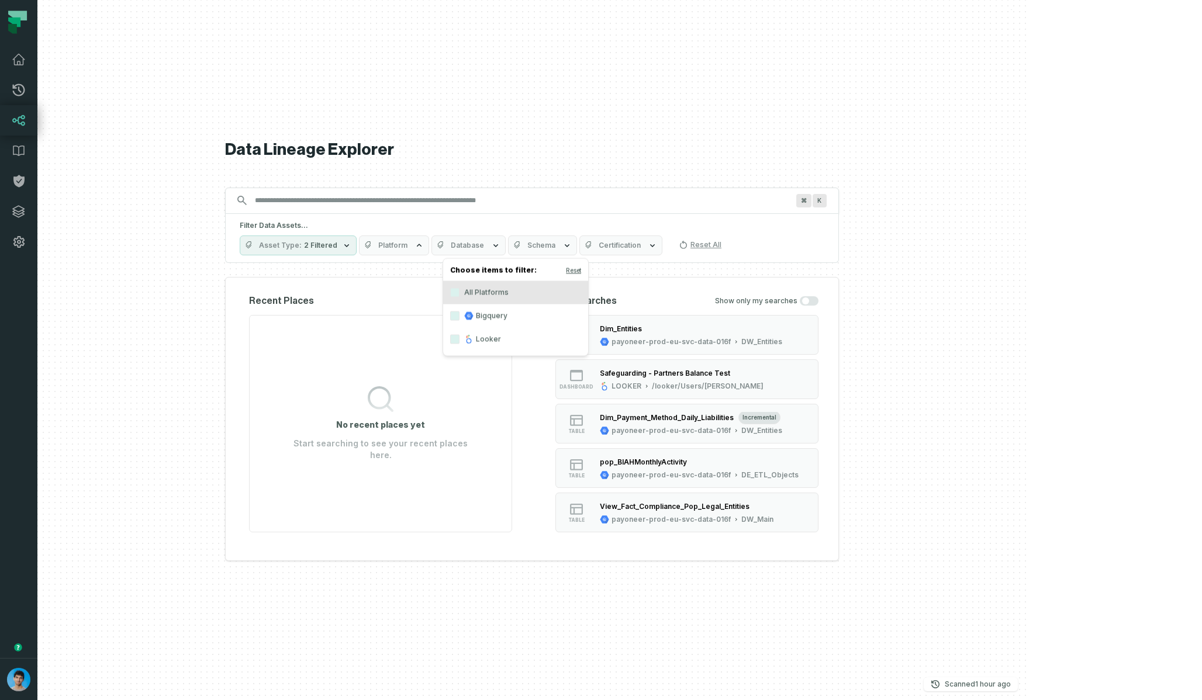
click at [484, 315] on label "Bigquery" at bounding box center [515, 316] width 145 height 23
click at [460, 315] on button "Bigquery" at bounding box center [454, 316] width 9 height 9
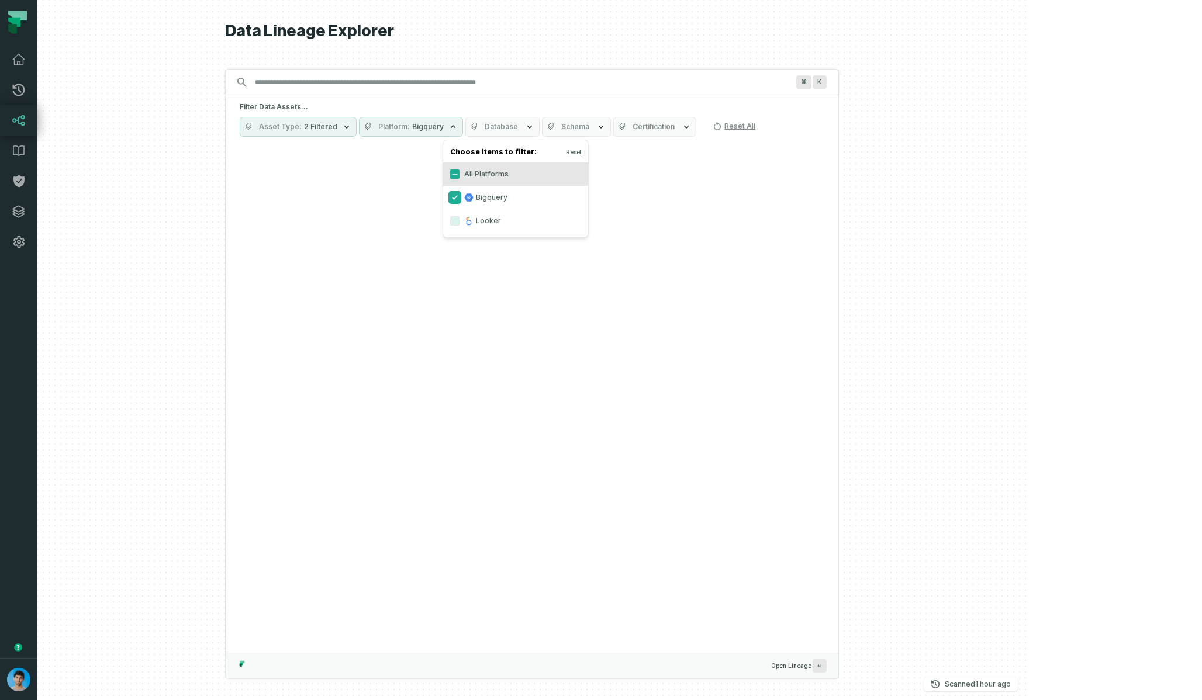
click at [453, 198] on button "Bigquery" at bounding box center [454, 197] width 9 height 9
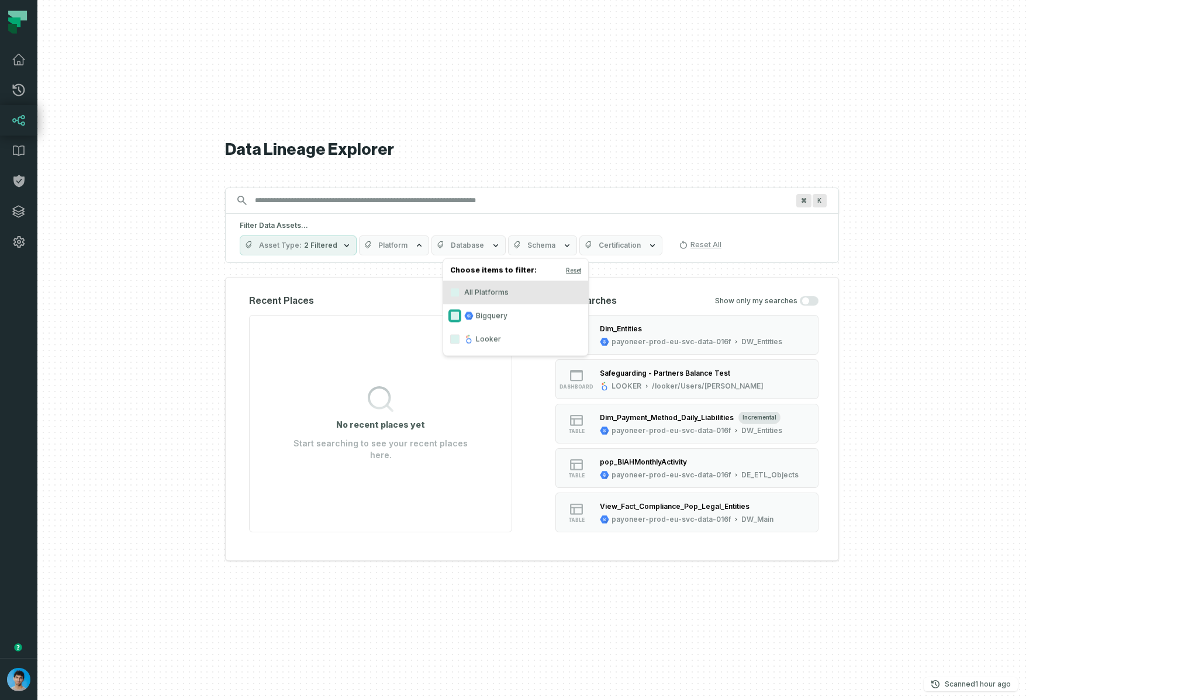
click at [455, 319] on button "Bigquery" at bounding box center [454, 316] width 9 height 9
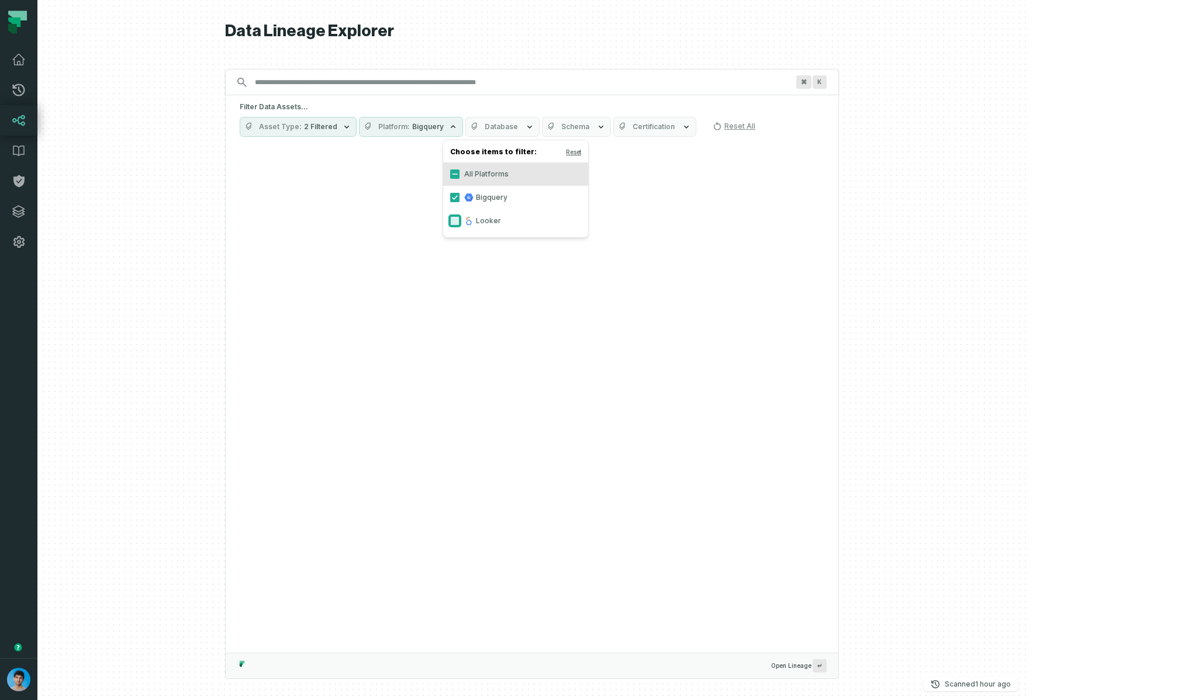
click at [458, 221] on button "Looker" at bounding box center [454, 220] width 9 height 9
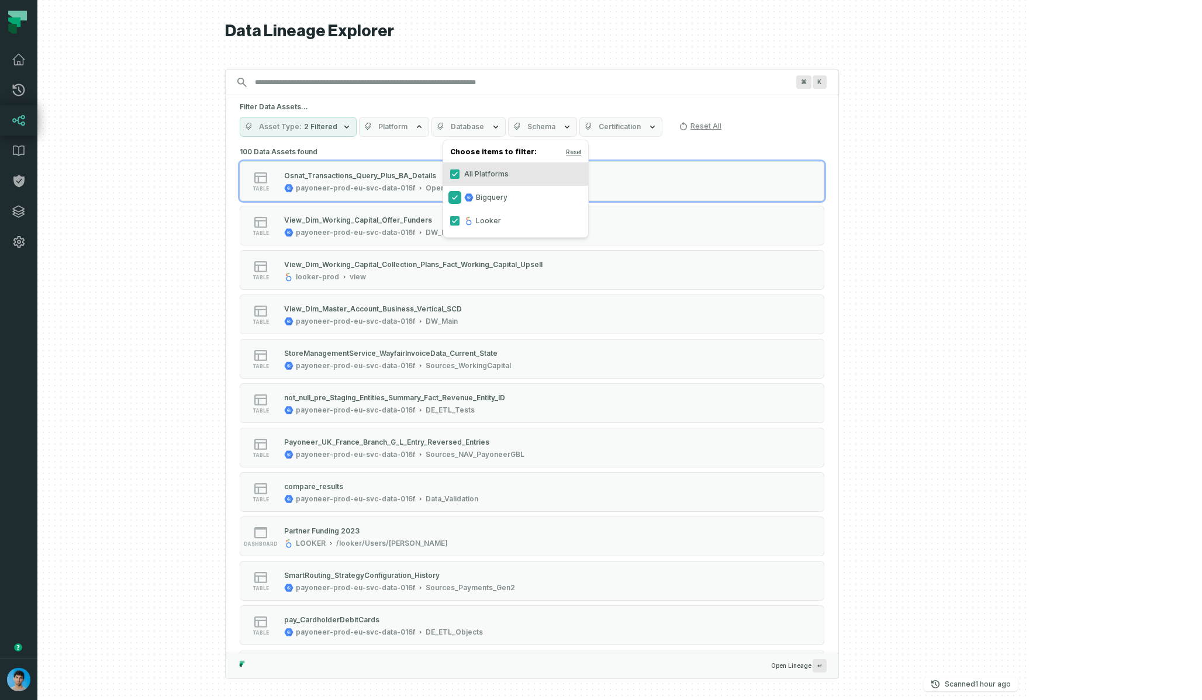
click at [451, 197] on button "Bigquery" at bounding box center [454, 197] width 9 height 9
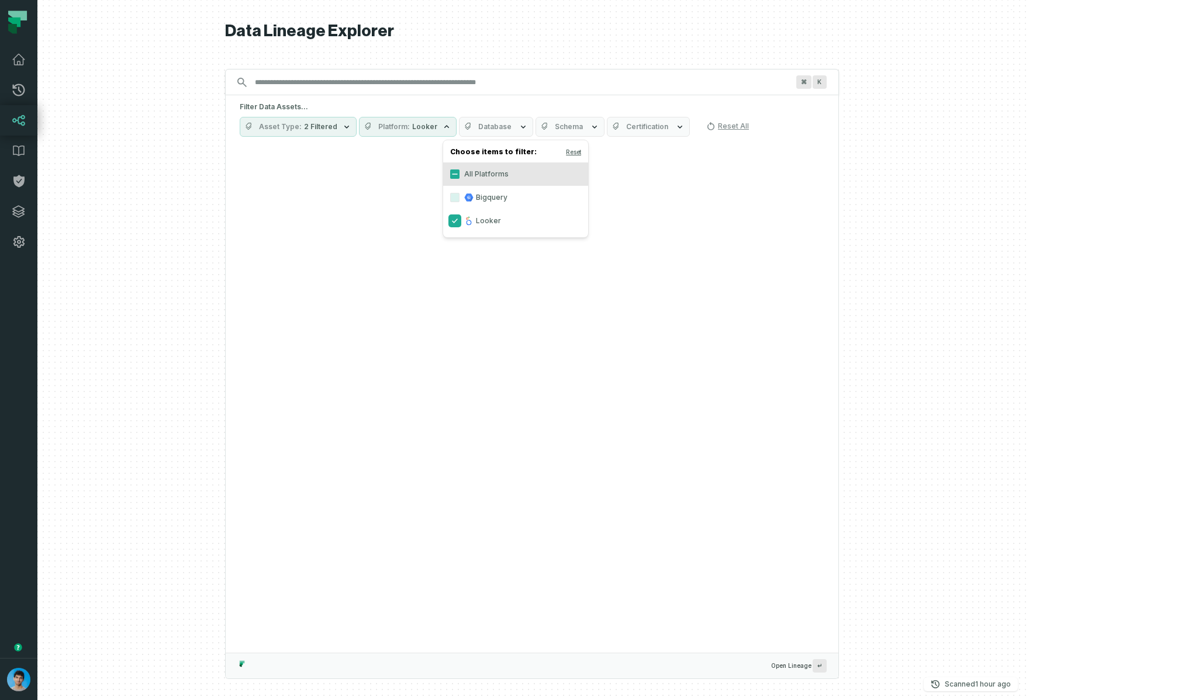
click at [456, 220] on button "Looker" at bounding box center [454, 220] width 9 height 9
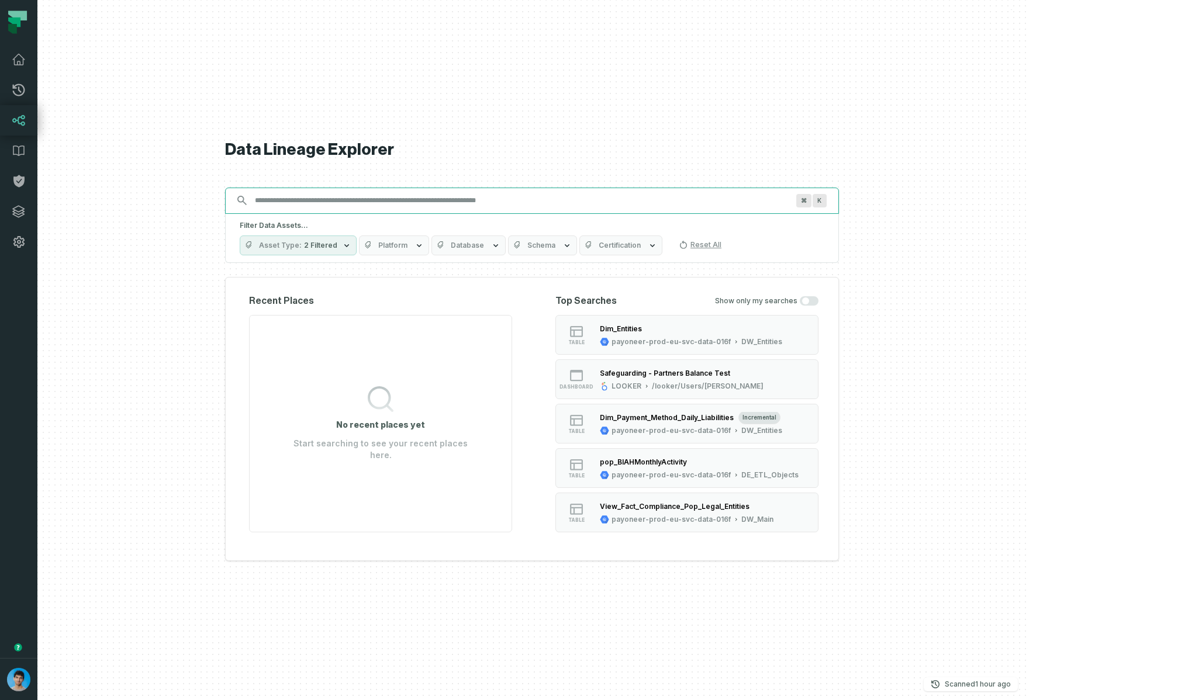
click at [501, 208] on input "Discovery Provider cmdk menu" at bounding box center [521, 200] width 547 height 19
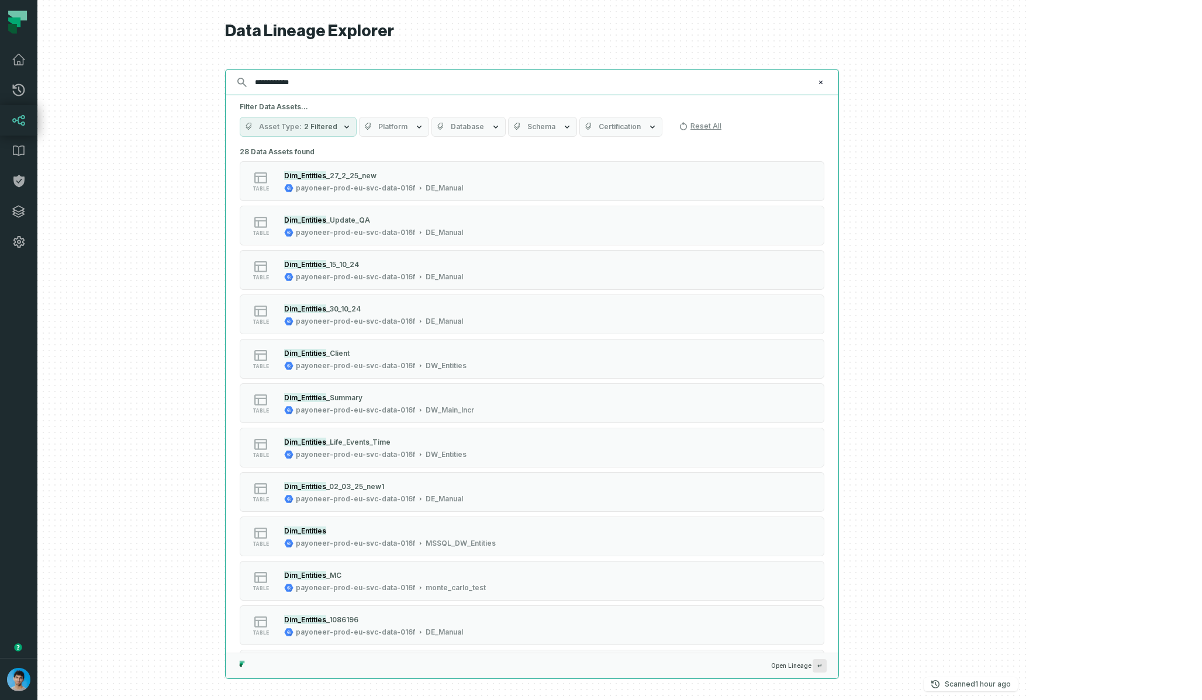
type input "**********"
click at [407, 125] on span "Platform" at bounding box center [392, 126] width 29 height 9
click at [456, 197] on button "Bigquery" at bounding box center [454, 197] width 9 height 9
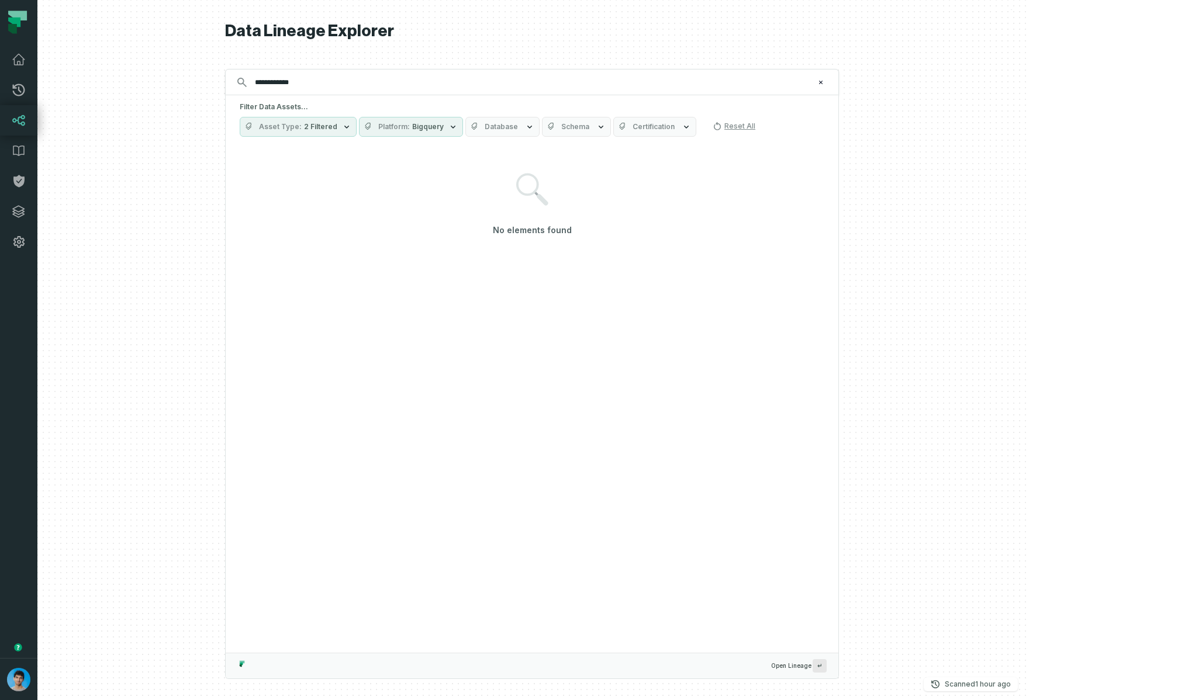
click at [518, 122] on span "Database" at bounding box center [501, 126] width 33 height 9
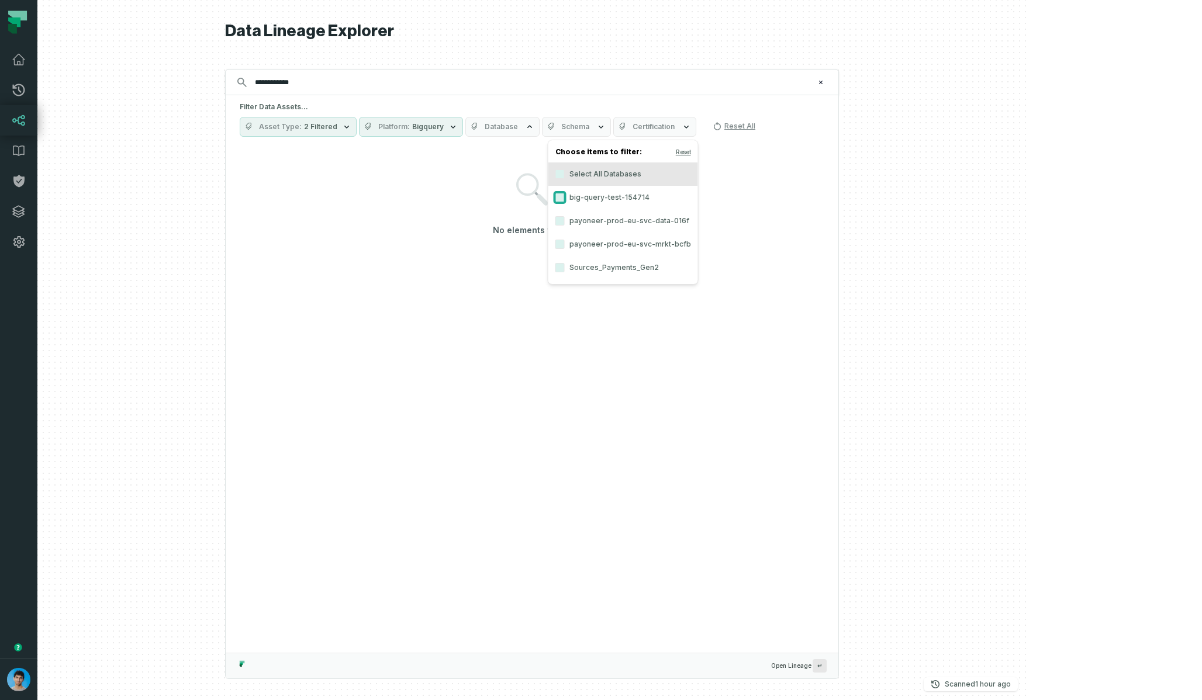
click at [558, 194] on button "big-query-test-154714" at bounding box center [559, 197] width 9 height 9
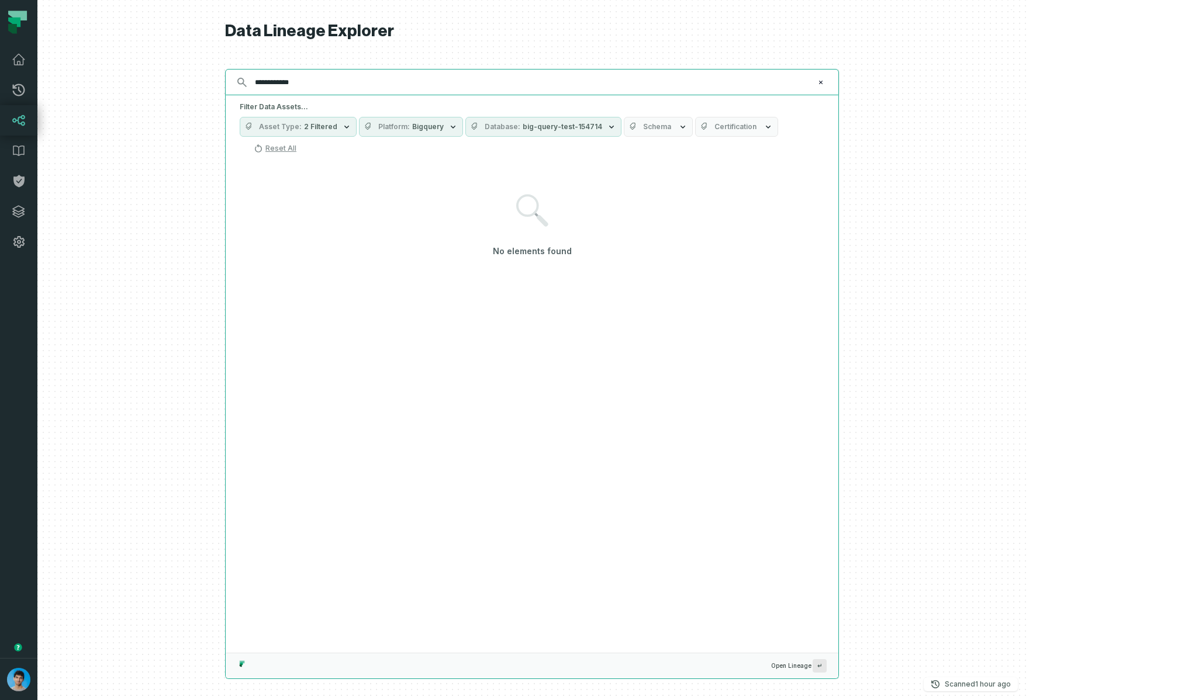
click at [454, 84] on input "**********" at bounding box center [531, 82] width 566 height 19
click at [589, 121] on button "Database big-query-test-154714" at bounding box center [543, 127] width 156 height 20
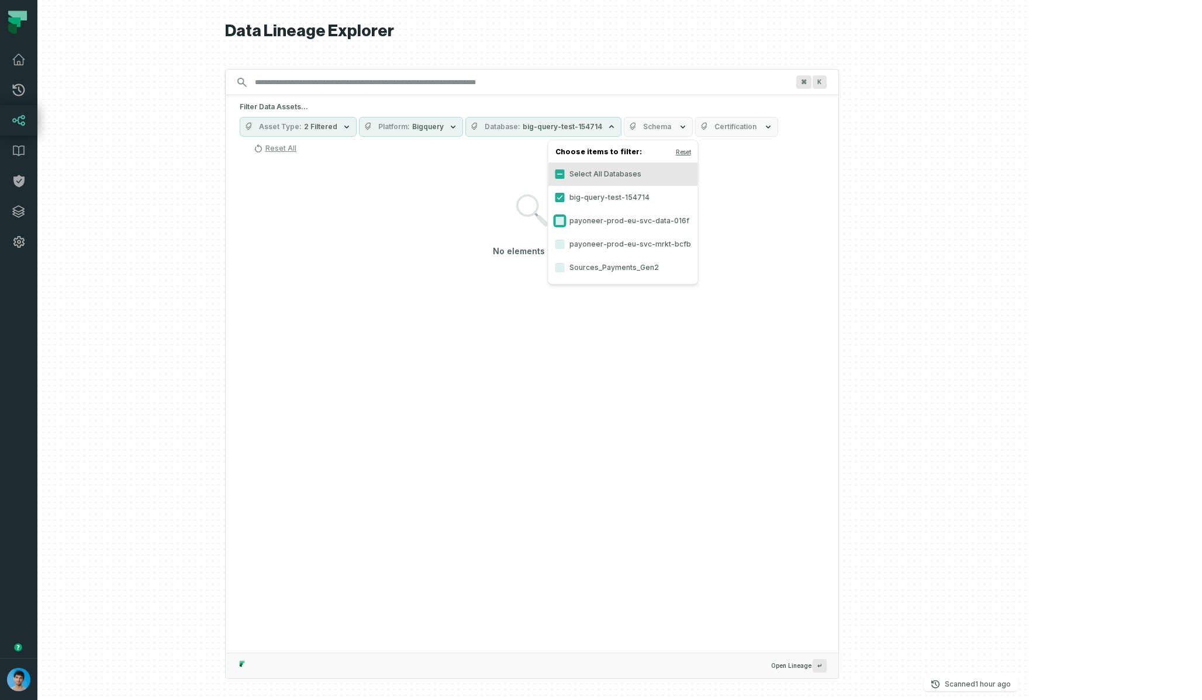
click at [558, 223] on button "payoneer-prod-eu-svc-data-016f" at bounding box center [559, 220] width 9 height 9
click at [559, 197] on button "big-query-test-154714" at bounding box center [559, 197] width 9 height 9
click at [560, 240] on button "payoneer-prod-eu-svc-mrkt-bcfb" at bounding box center [559, 244] width 9 height 9
click at [560, 222] on button "payoneer-prod-eu-svc-data-016f" at bounding box center [559, 220] width 9 height 9
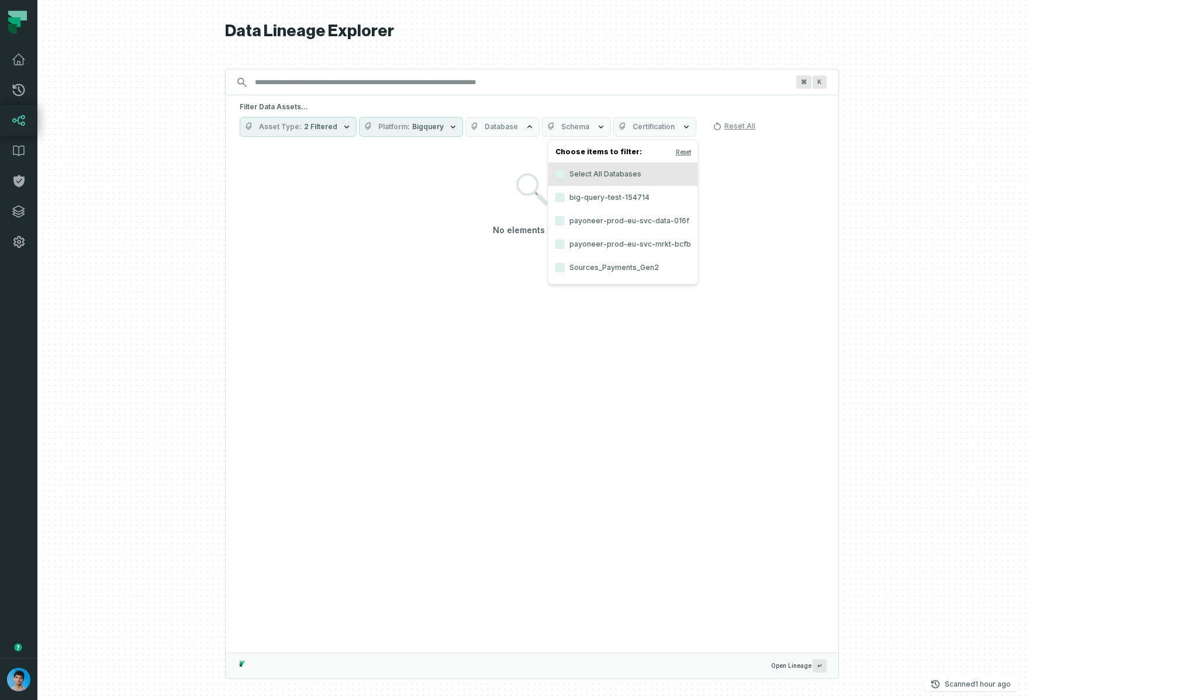
click at [544, 102] on h5 "Filter Data Assets..." at bounding box center [532, 106] width 585 height 9
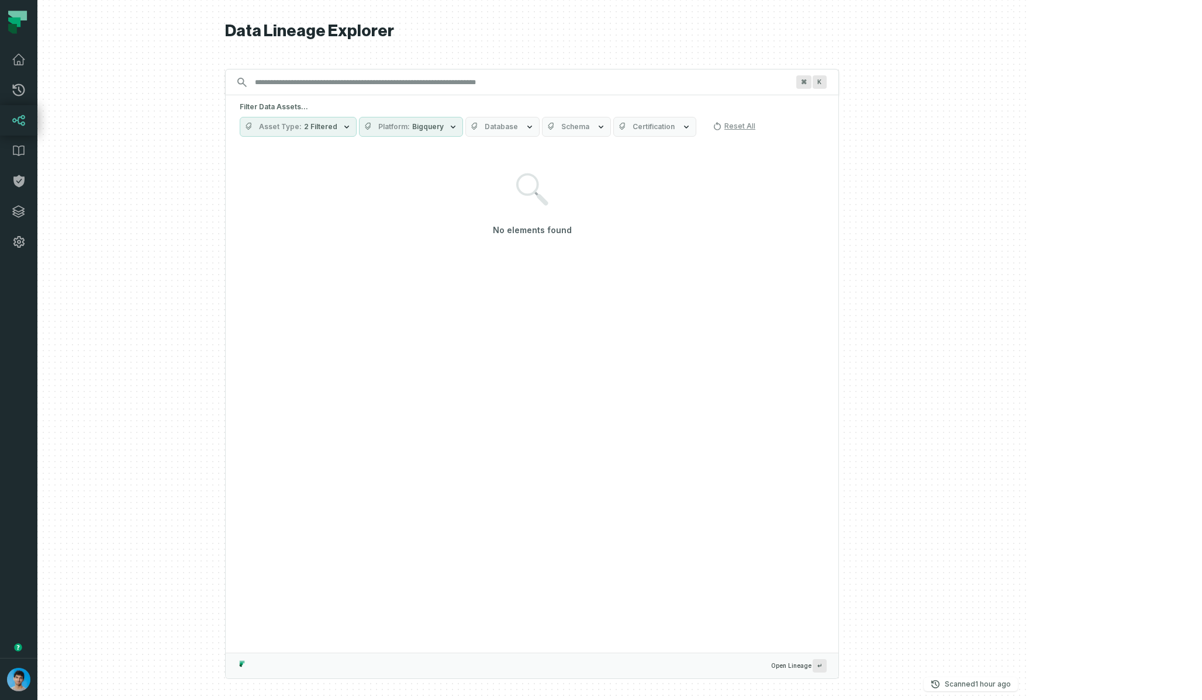
click at [1027, 228] on div at bounding box center [531, 350] width 989 height 700
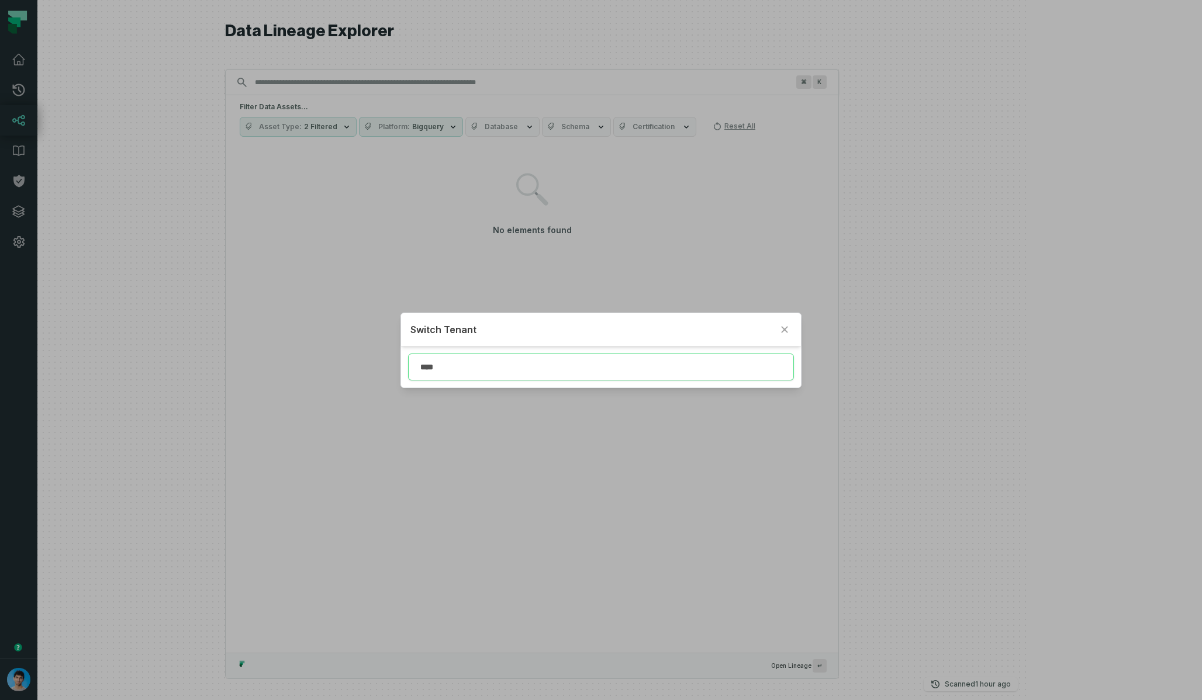
type input "****"
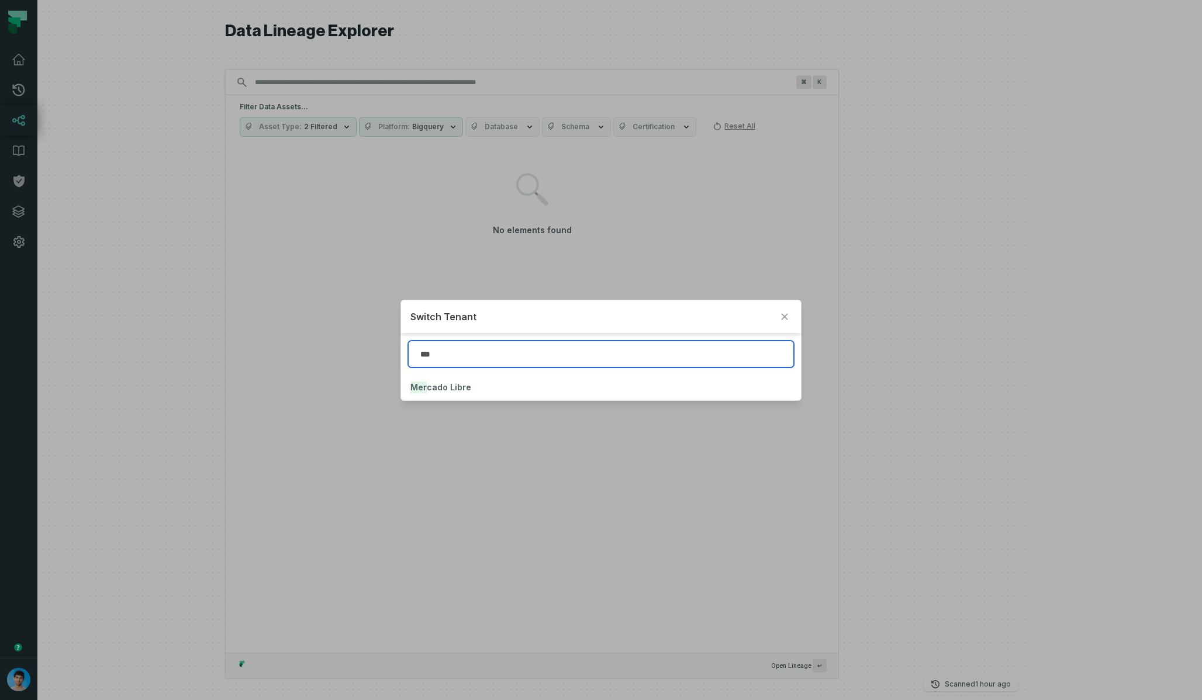
type input "***"
click button "Mer cado Libre" at bounding box center [600, 388] width 399 height 26
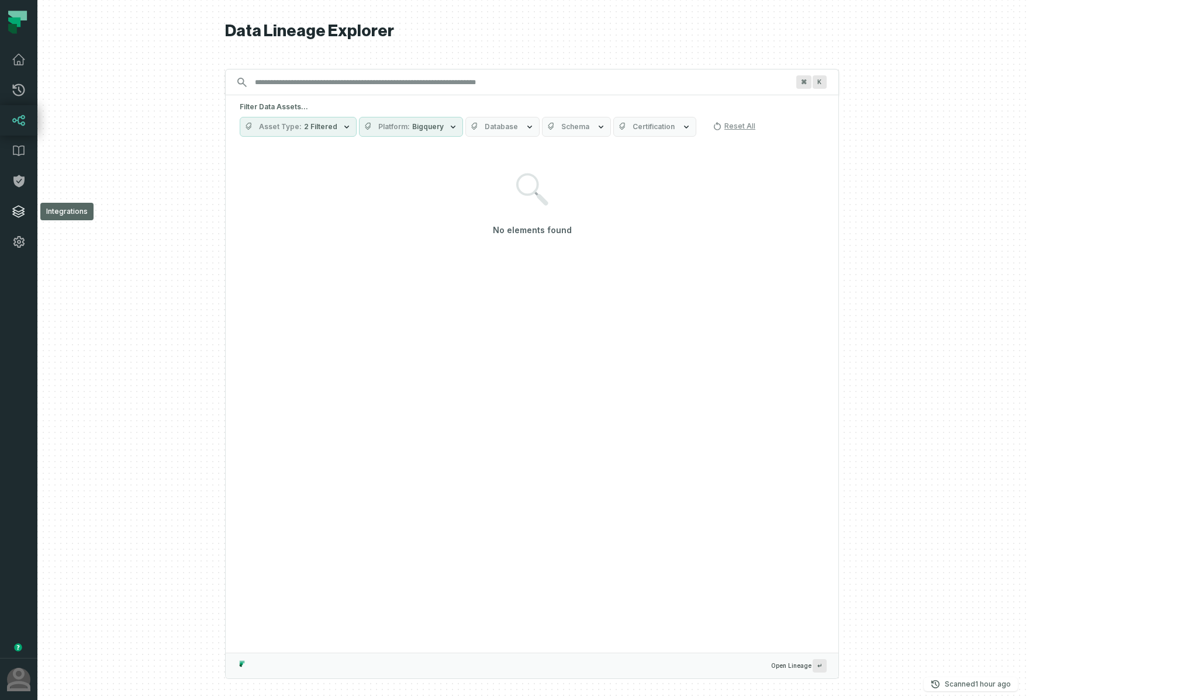
click at [20, 216] on icon at bounding box center [19, 212] width 12 height 12
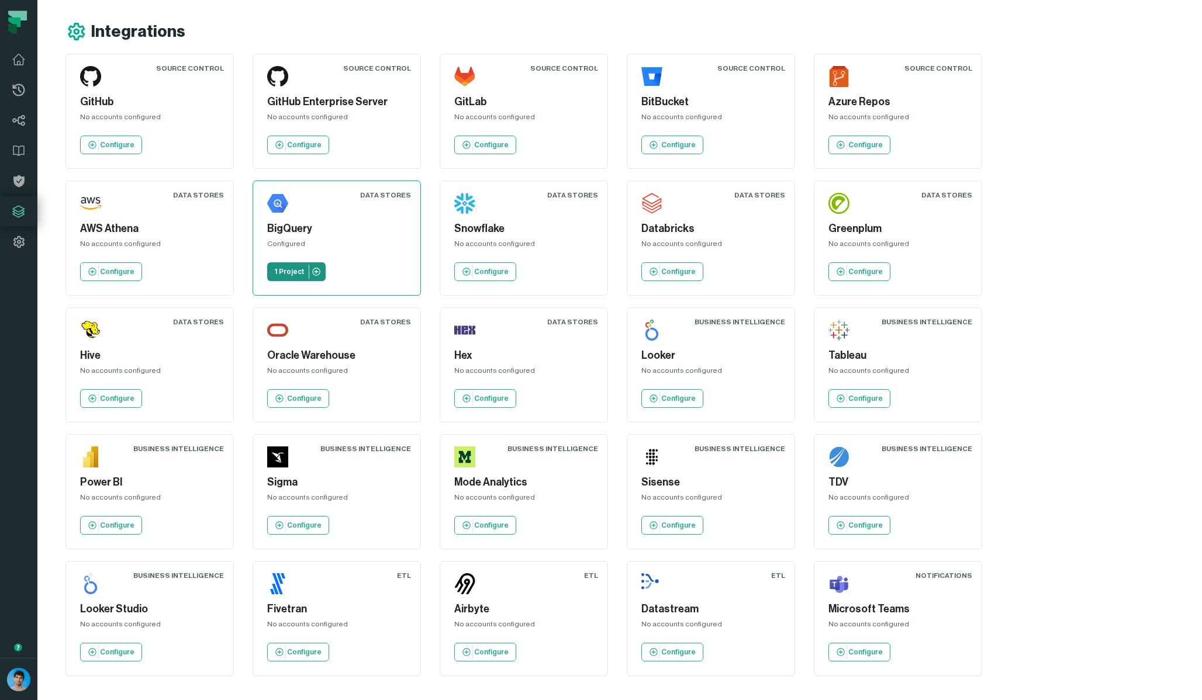
click at [274, 271] on p "1 Project" at bounding box center [289, 271] width 30 height 9
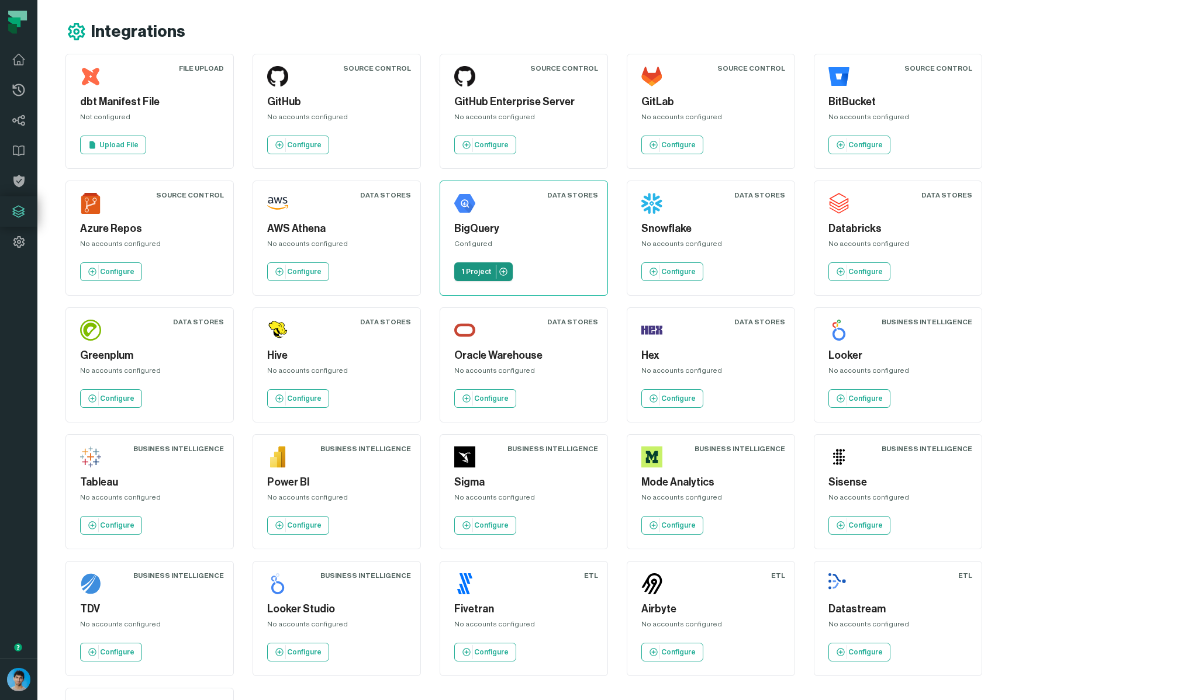
click at [454, 279] on link "1 Project" at bounding box center [483, 272] width 58 height 19
click at [11, 123] on link "Lineage" at bounding box center [18, 120] width 37 height 30
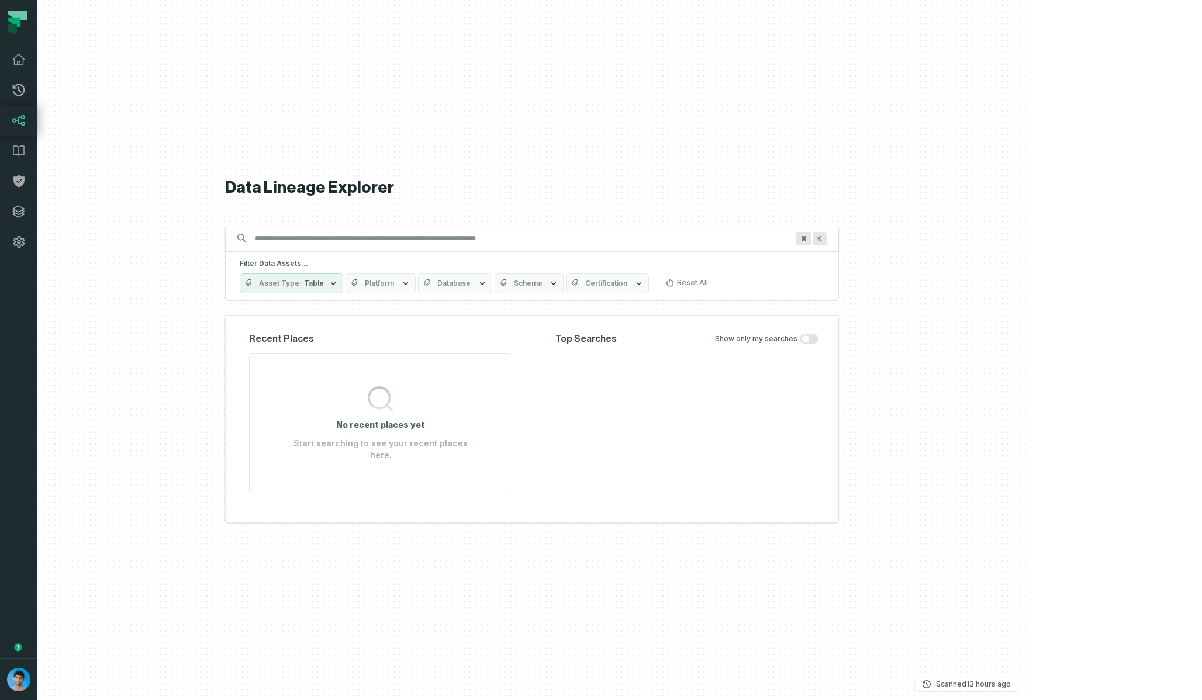
click at [542, 286] on span "Schema" at bounding box center [528, 283] width 28 height 9
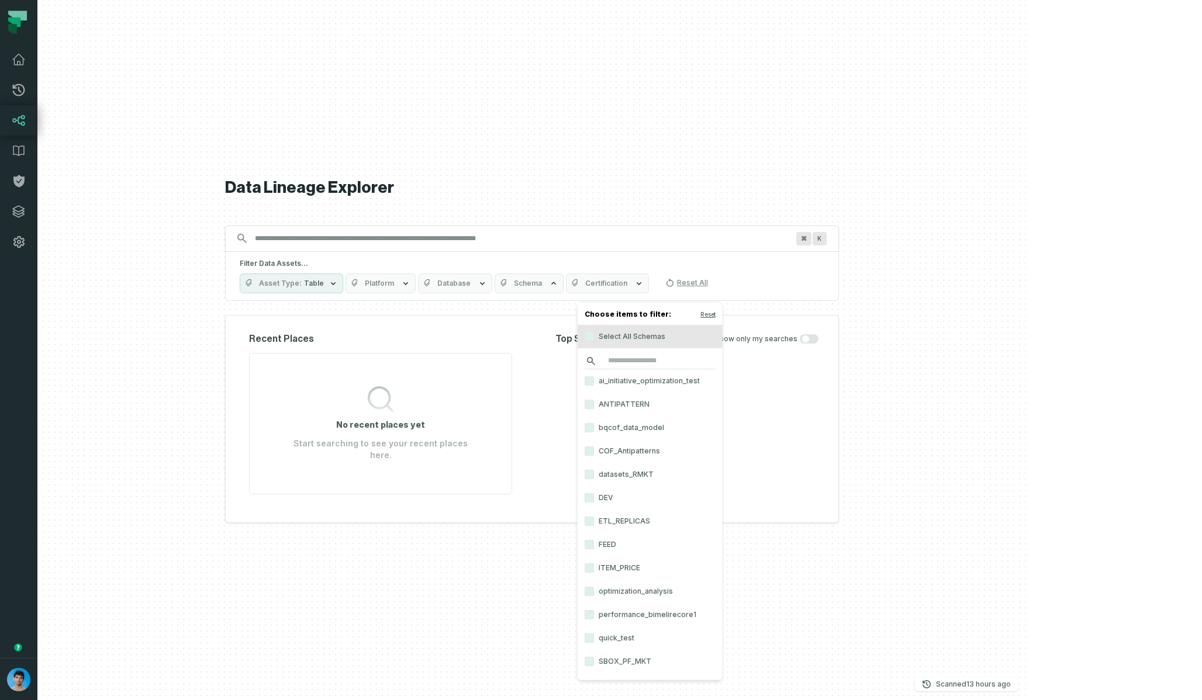
click at [611, 363] on input "search" at bounding box center [650, 361] width 131 height 16
type input "****"
click at [471, 288] on span "Database" at bounding box center [453, 283] width 33 height 9
